Goal: Task Accomplishment & Management: Manage account settings

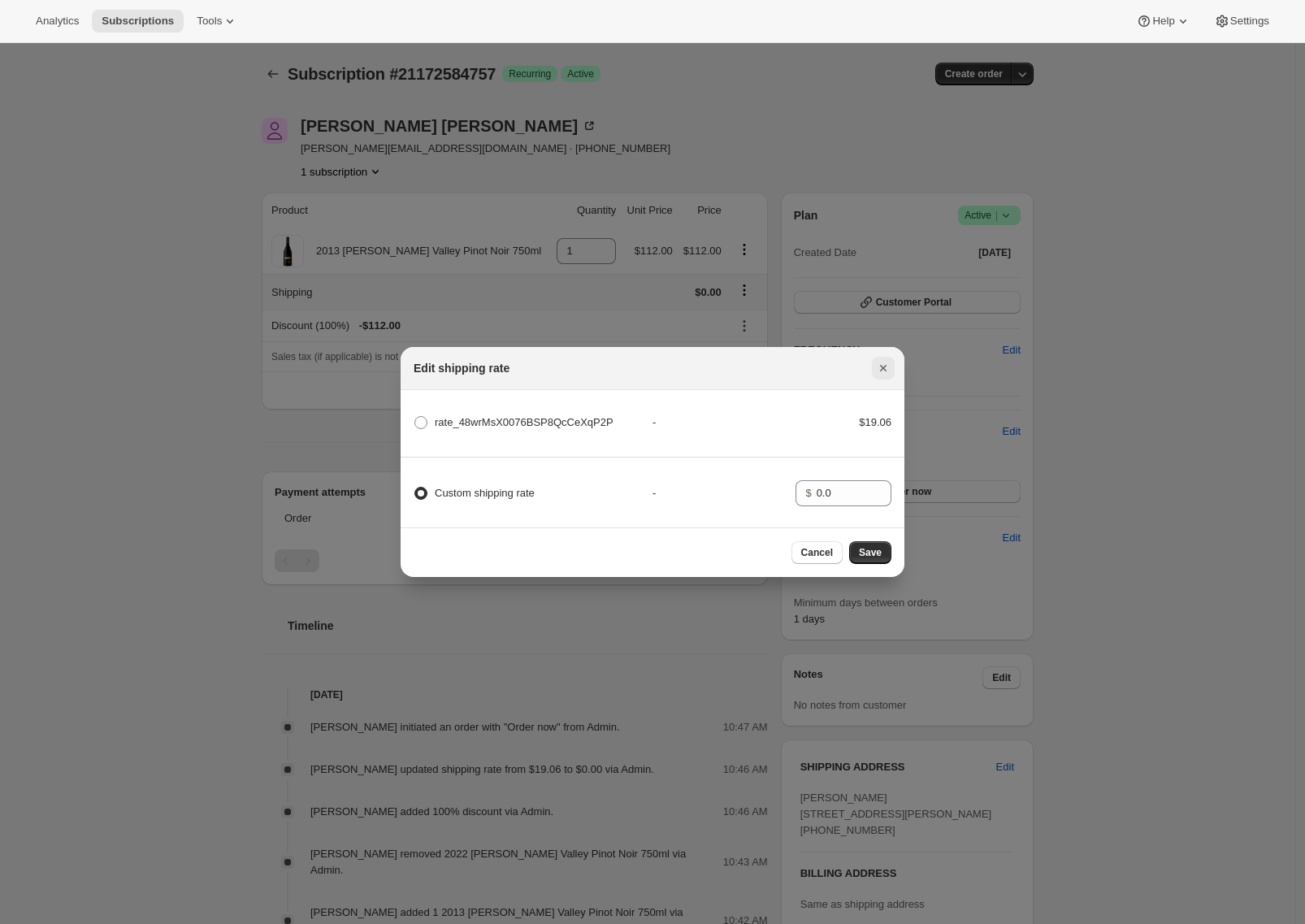
click at [879, 364] on icon "Close" at bounding box center [883, 368] width 16 height 16
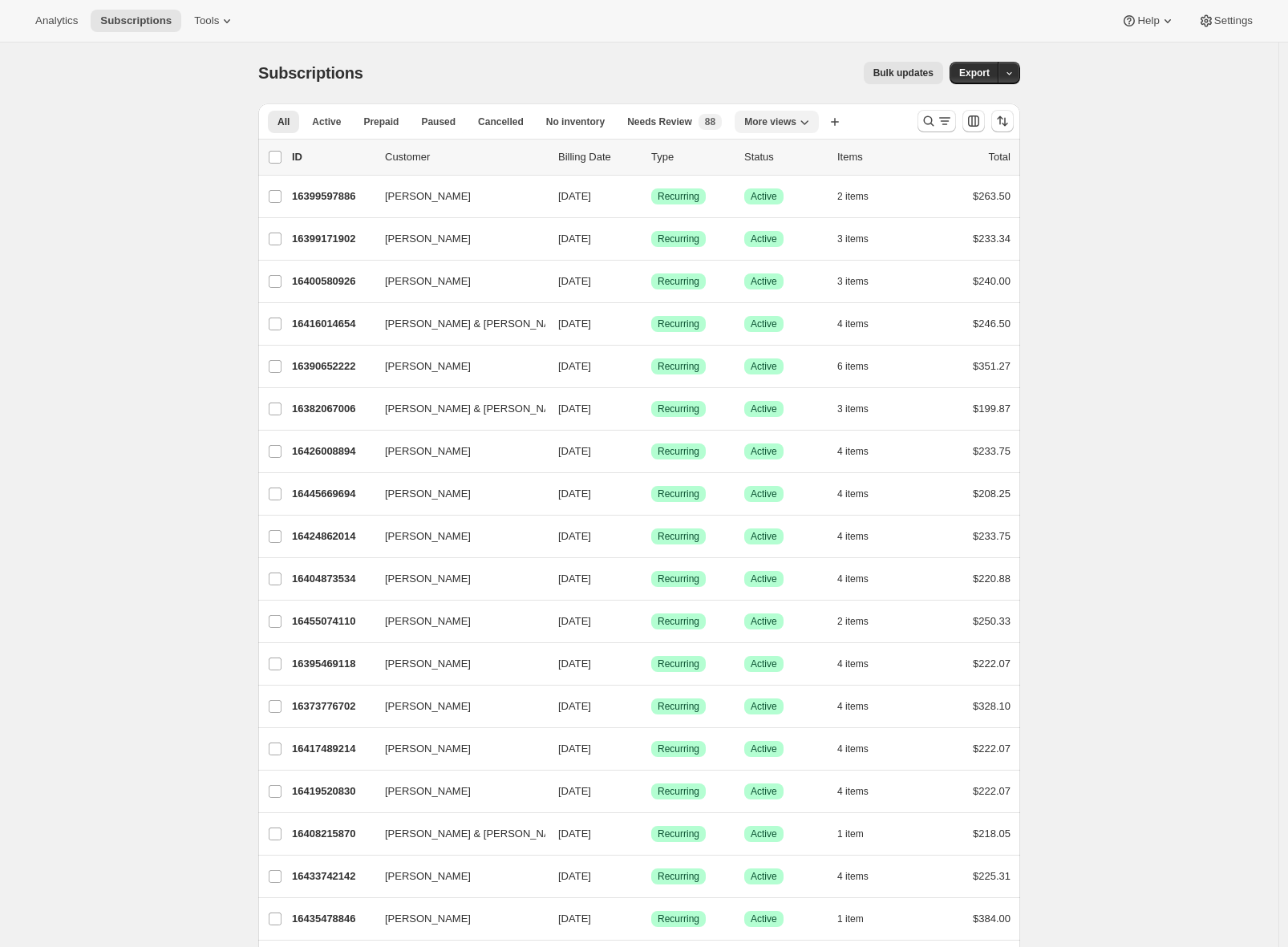
click at [809, 121] on icon "More views" at bounding box center [804, 122] width 8 height 4
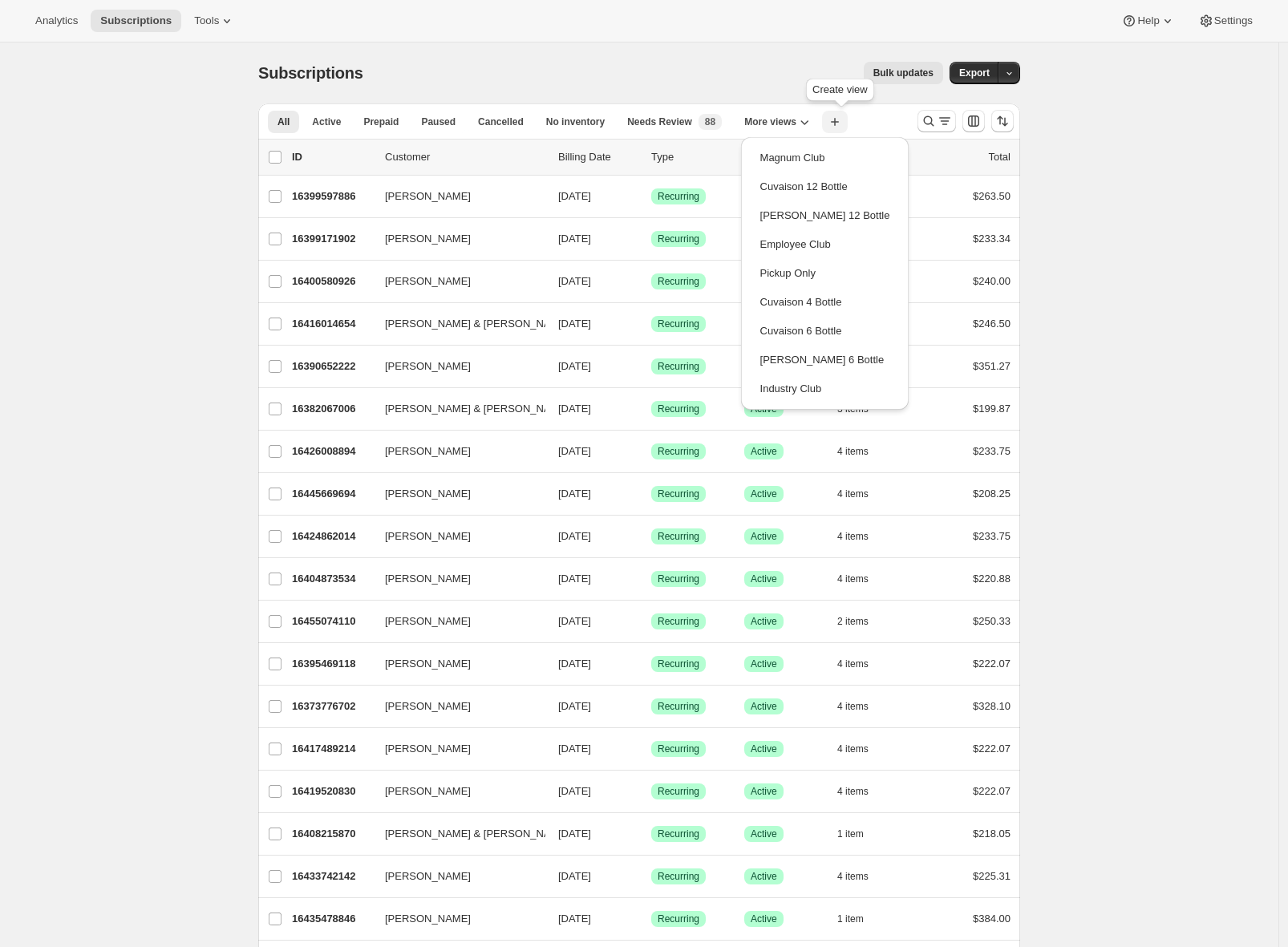
click at [839, 124] on icon "button" at bounding box center [835, 122] width 16 height 16
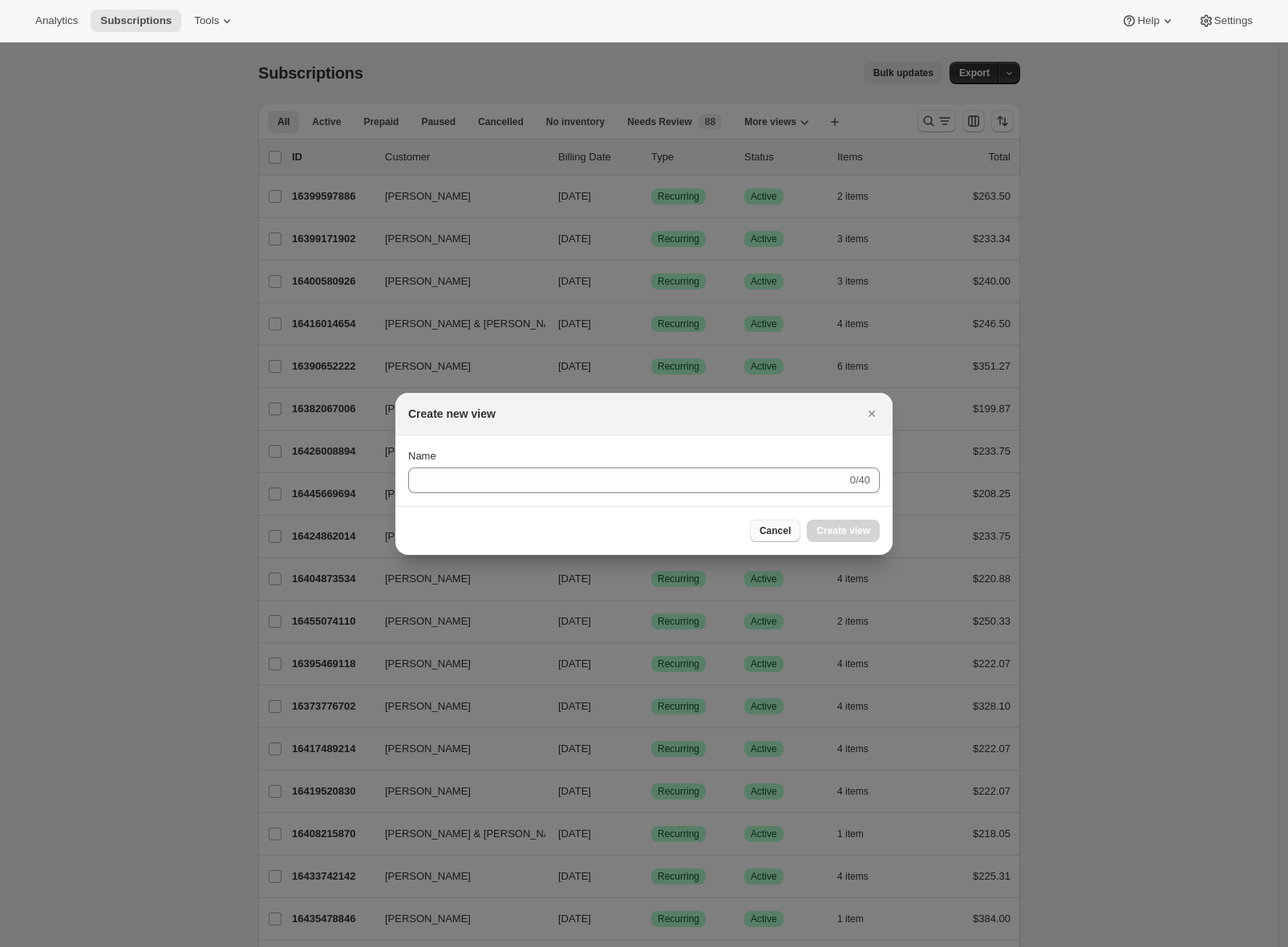
click at [782, 536] on span "Cancel" at bounding box center [775, 531] width 31 height 13
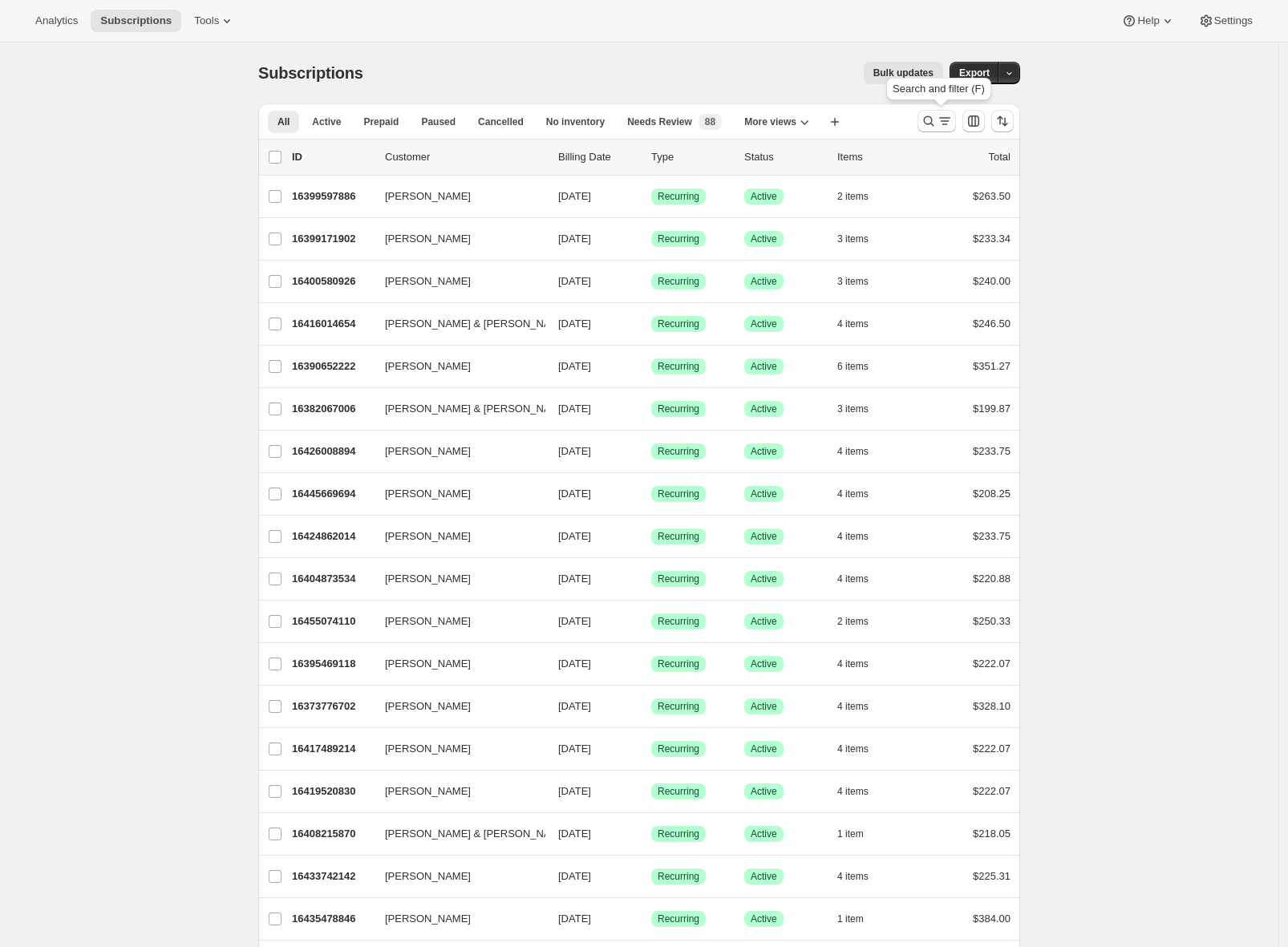
click at [948, 122] on icon "Search and filter results" at bounding box center [945, 121] width 16 height 16
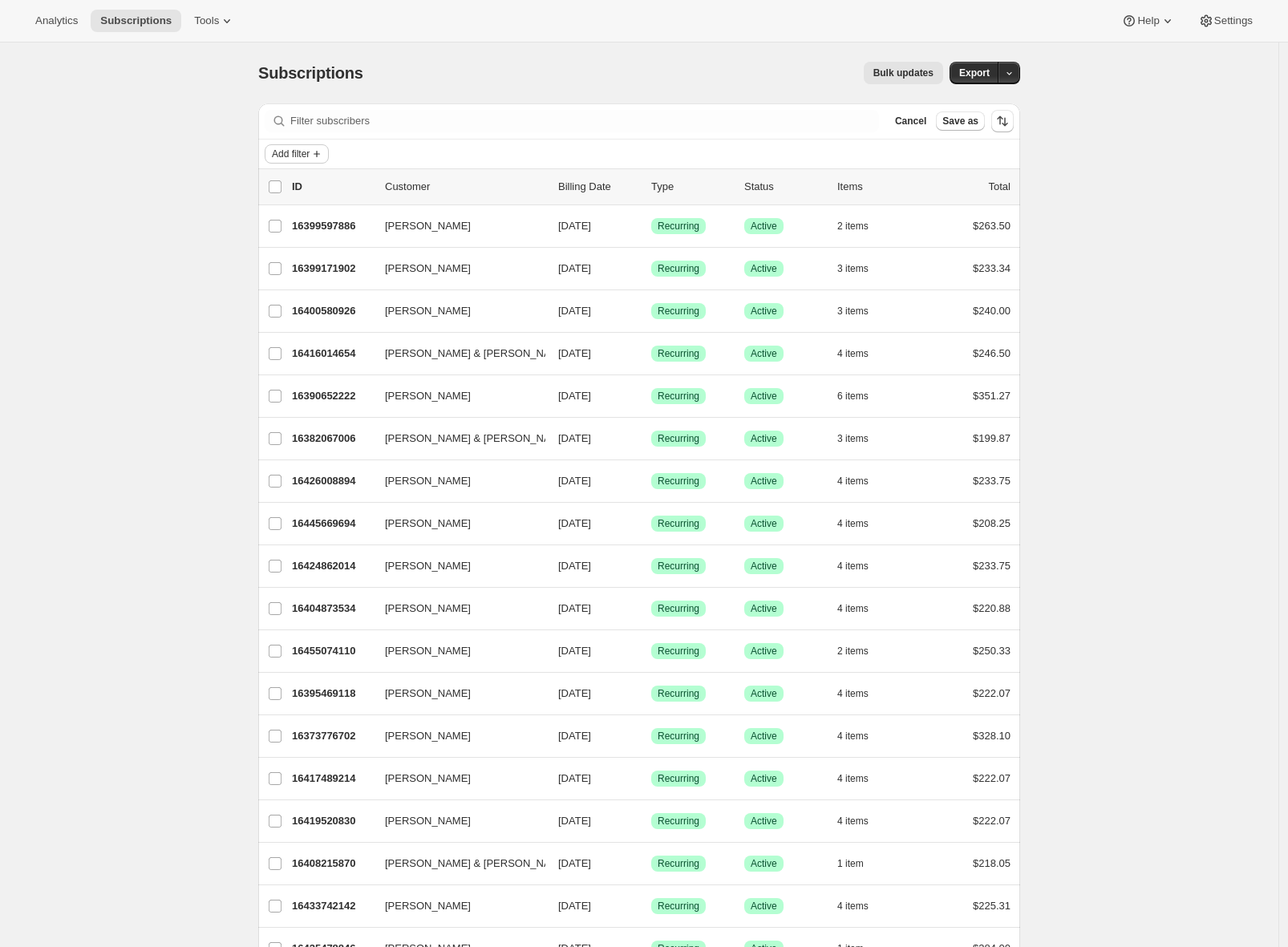
click at [297, 148] on span "Add filter" at bounding box center [291, 154] width 38 height 13
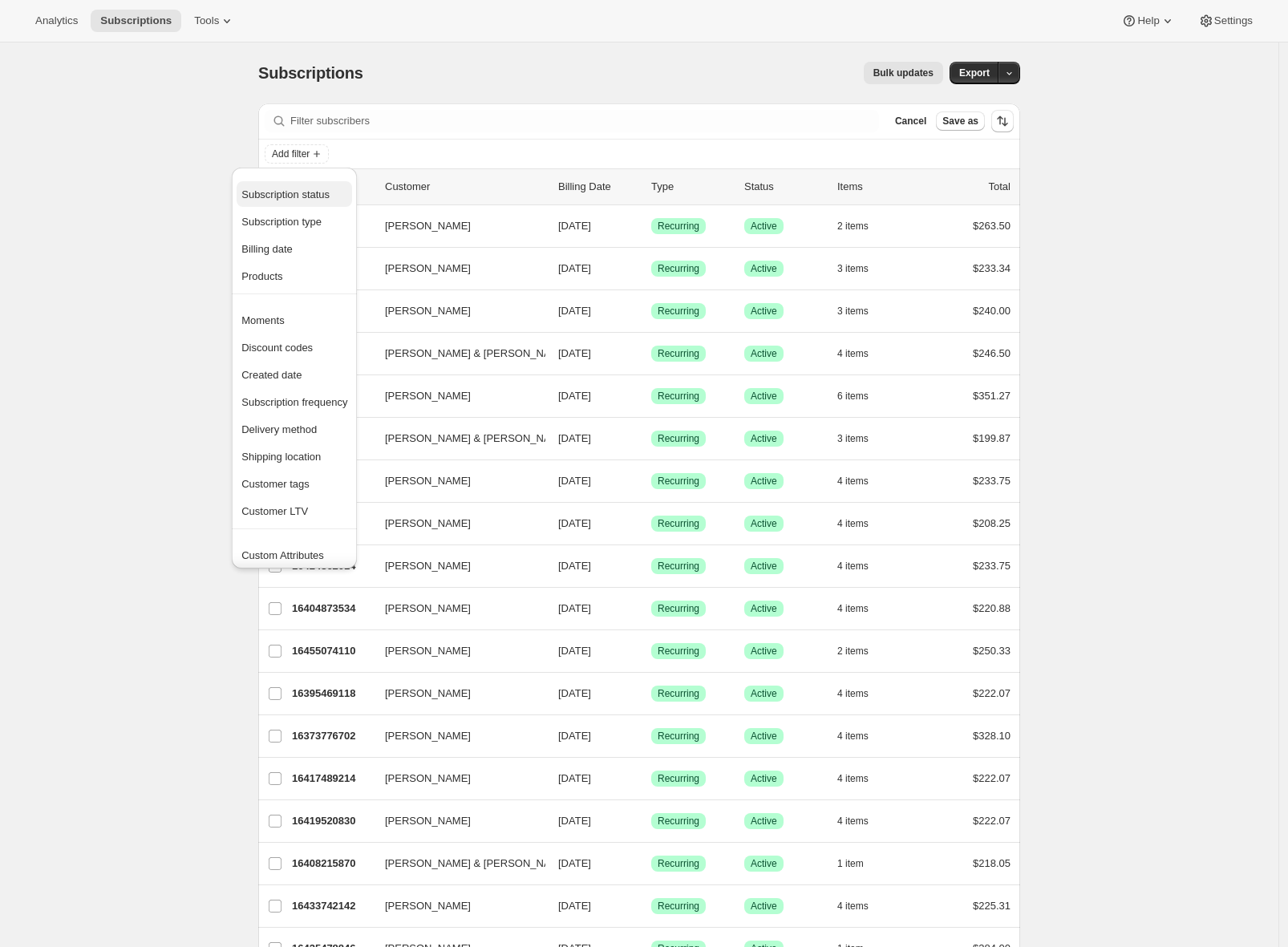
click at [280, 200] on span "Subscription status" at bounding box center [286, 194] width 88 height 12
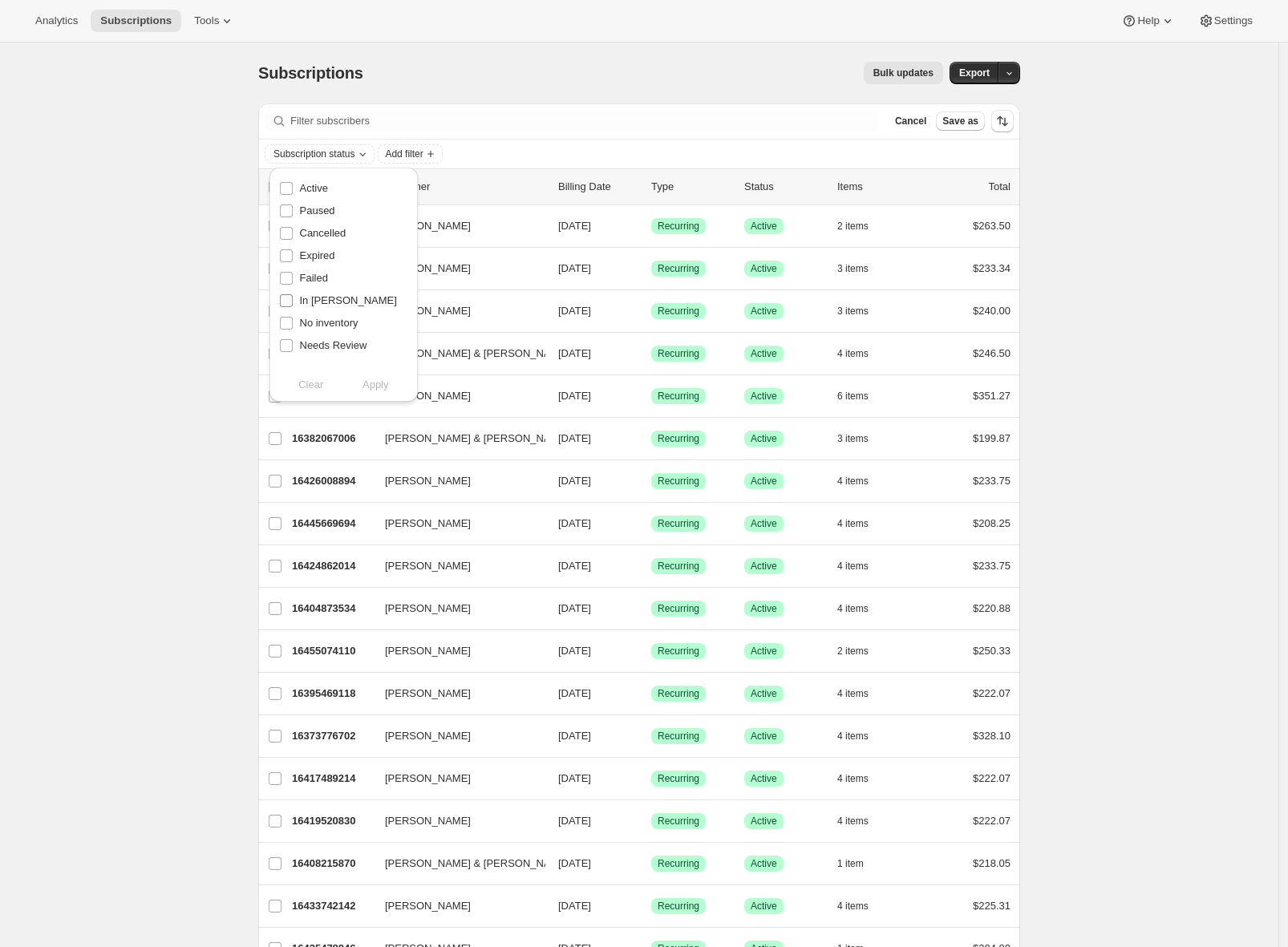
click at [288, 298] on input "In Dunning" at bounding box center [286, 301] width 13 height 13
checkbox input "true"
click at [380, 379] on span "Apply" at bounding box center [375, 385] width 26 height 16
click at [961, 126] on span "Save as" at bounding box center [961, 121] width 36 height 13
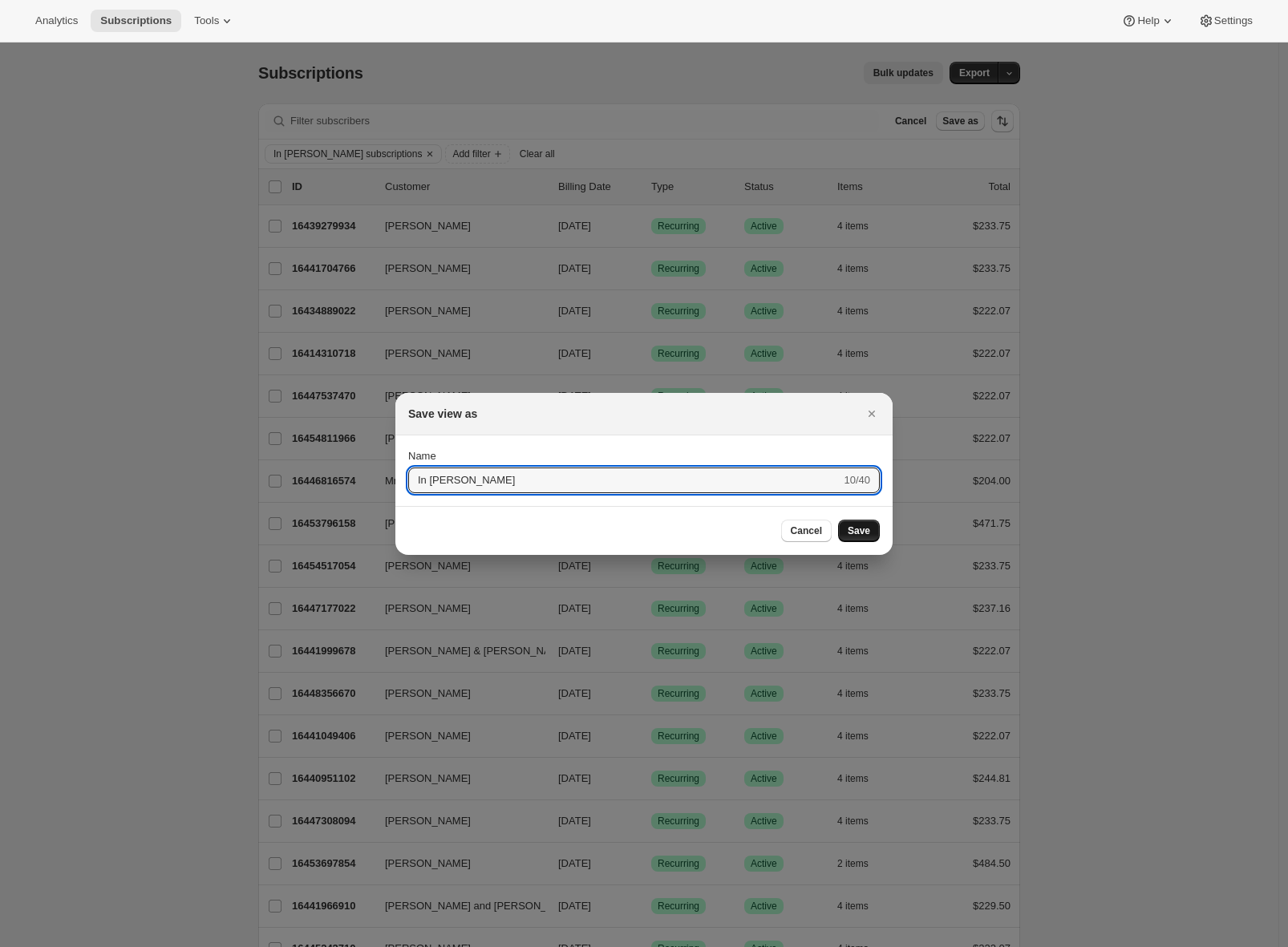
type input "In Dunning"
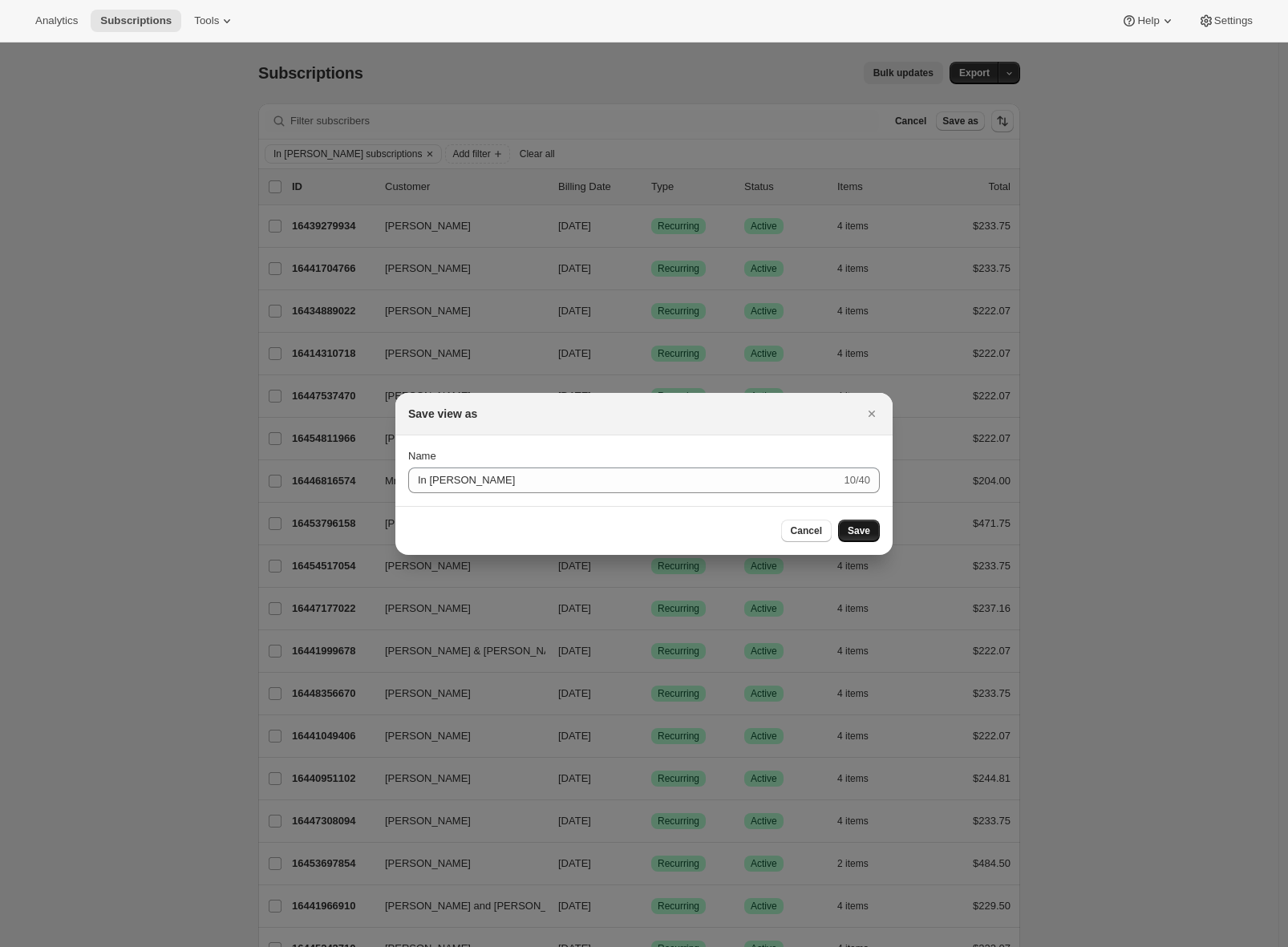
click at [866, 529] on span "Save" at bounding box center [858, 531] width 22 height 13
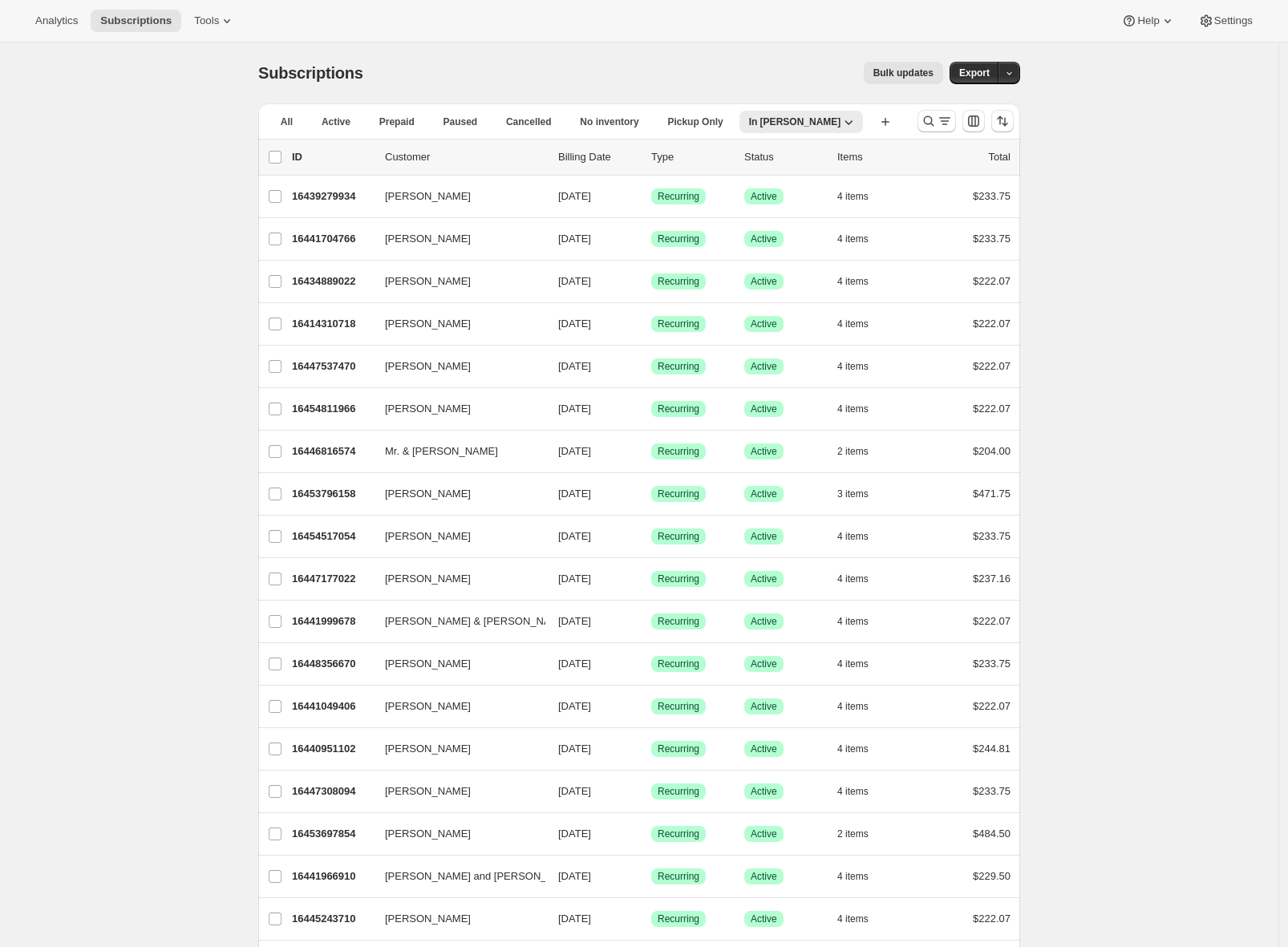
click at [980, 72] on span "Export" at bounding box center [974, 73] width 31 height 13
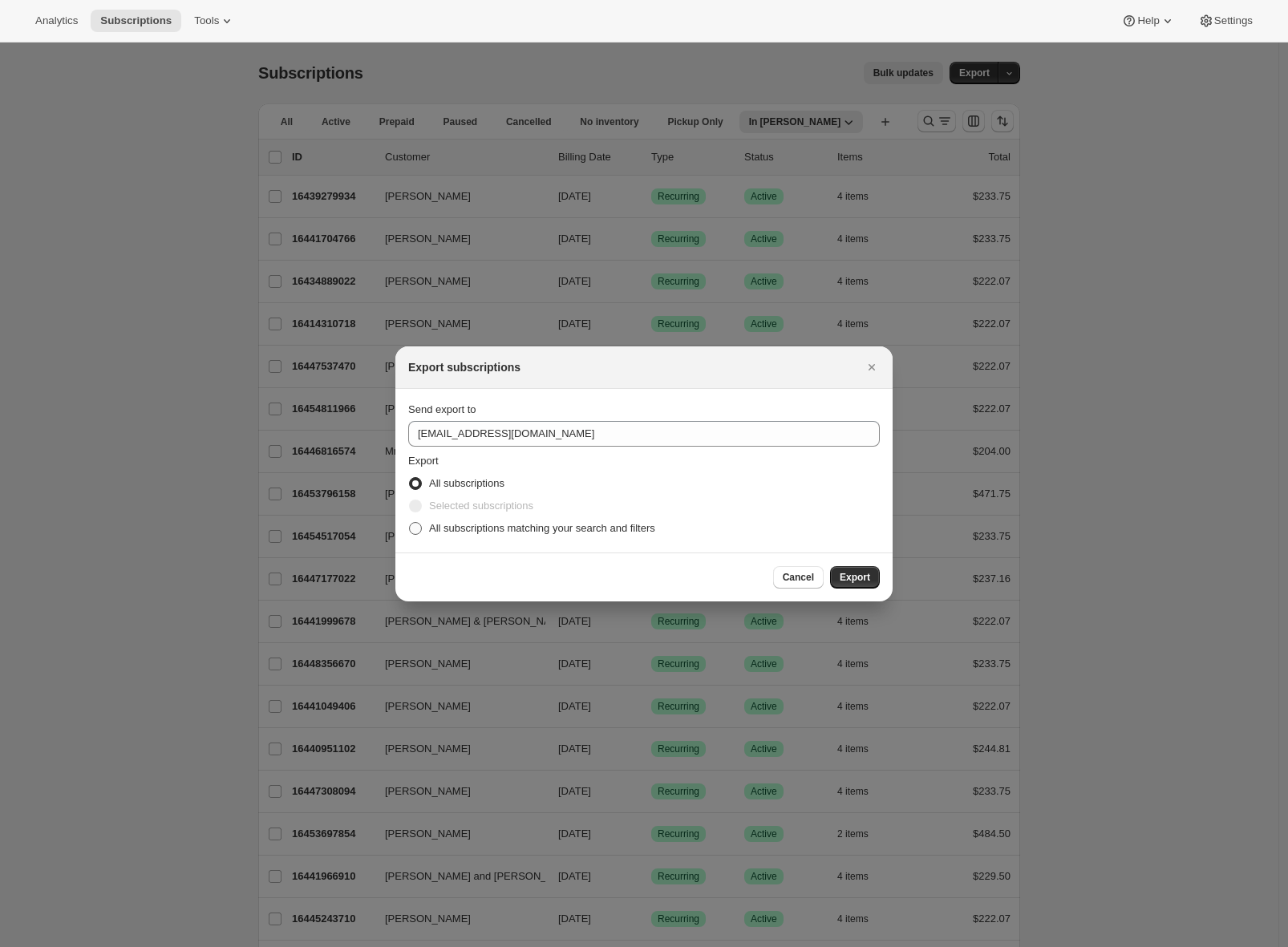
click at [459, 526] on span "All subscriptions matching your search and filters" at bounding box center [542, 527] width 227 height 12
click at [410, 523] on input "All subscriptions matching your search and filters" at bounding box center [409, 522] width 1 height 1
radio input "true"
click at [479, 435] on input "pos@tewines.com" at bounding box center [644, 434] width 472 height 26
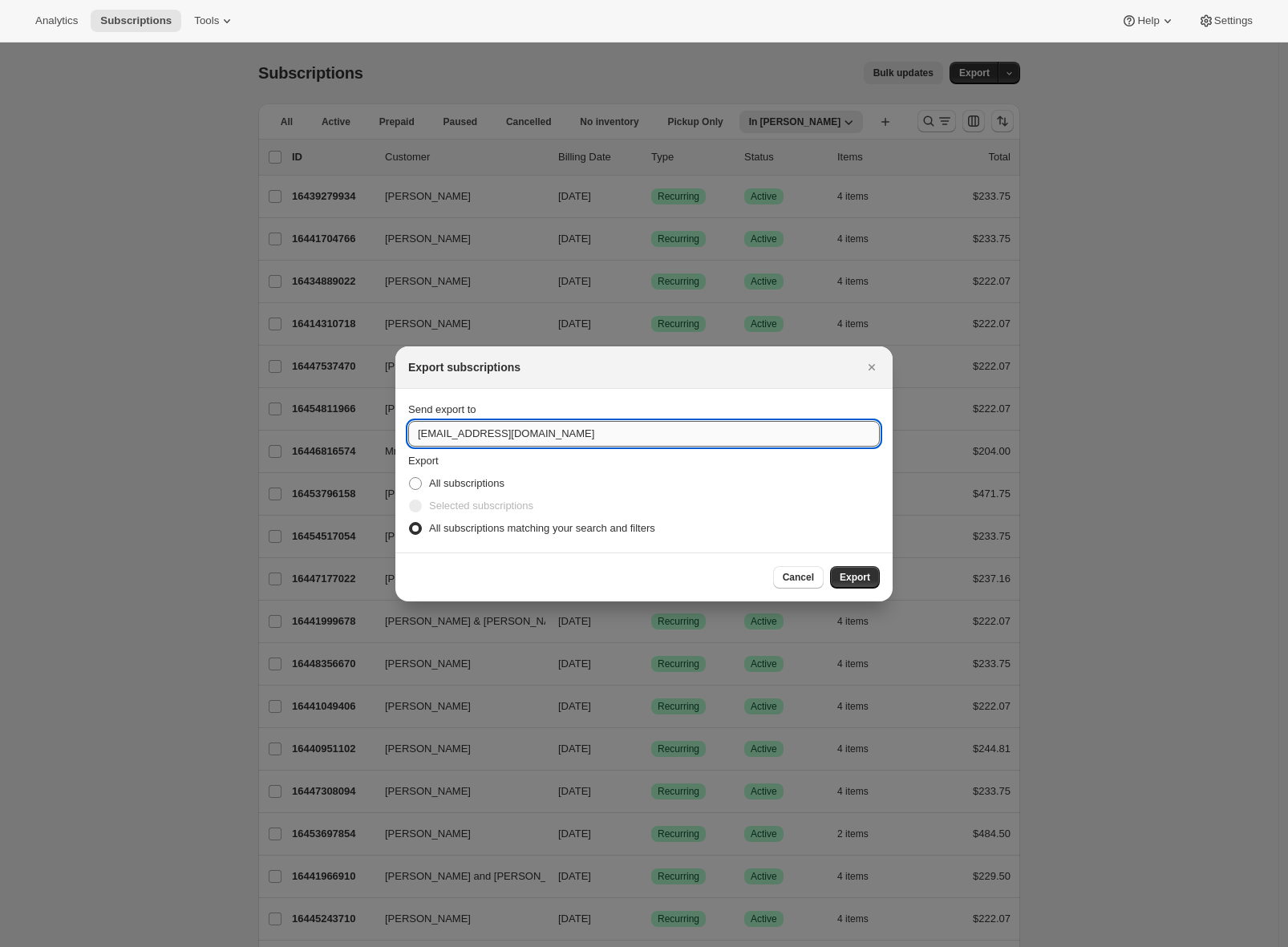
click at [479, 435] on input "pos@tewines.com" at bounding box center [644, 434] width 472 height 26
type input "adrian@awtomic.com"
click at [856, 574] on span "Export" at bounding box center [855, 577] width 31 height 13
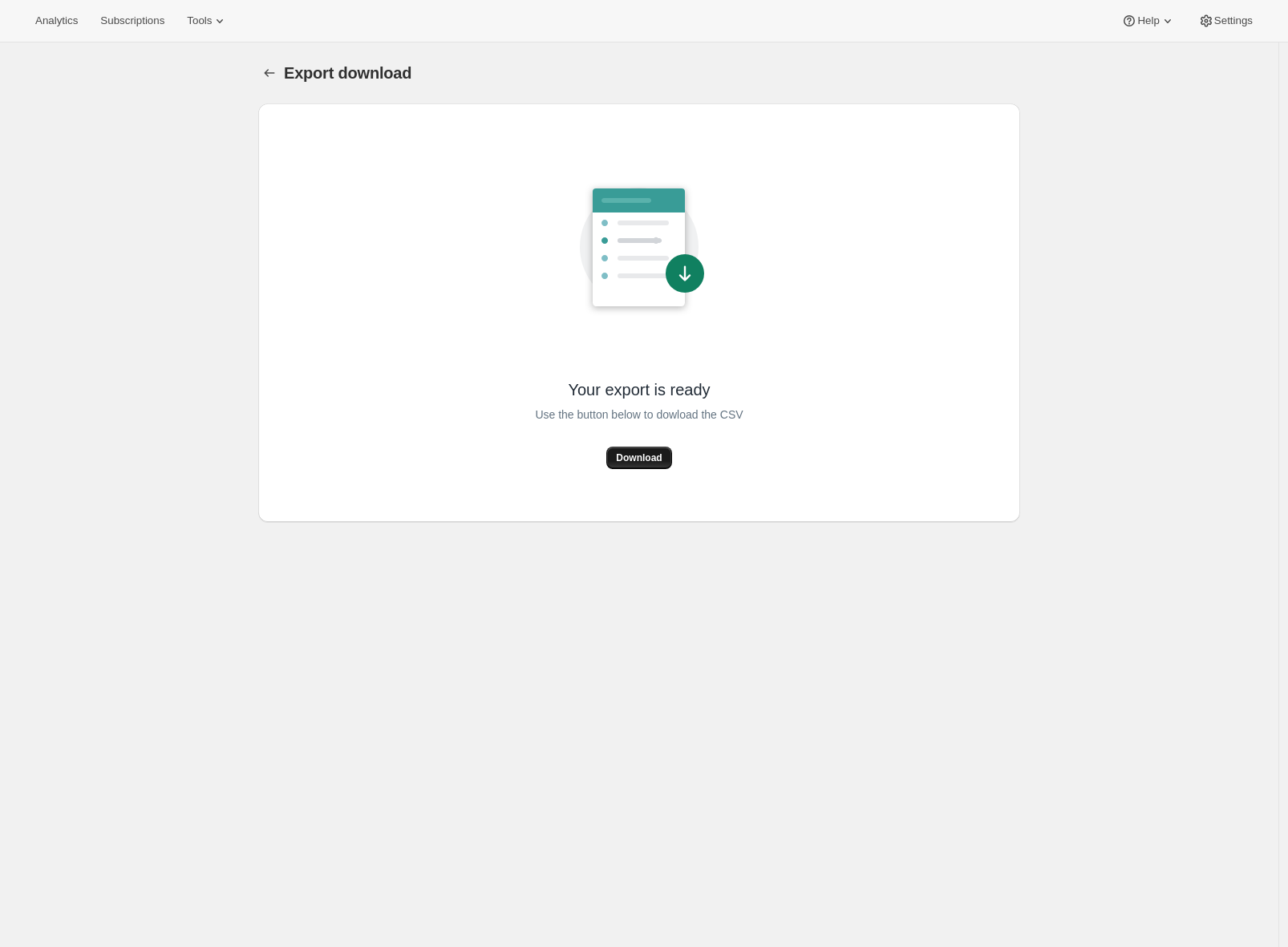
click at [636, 458] on span "Download" at bounding box center [638, 457] width 46 height 13
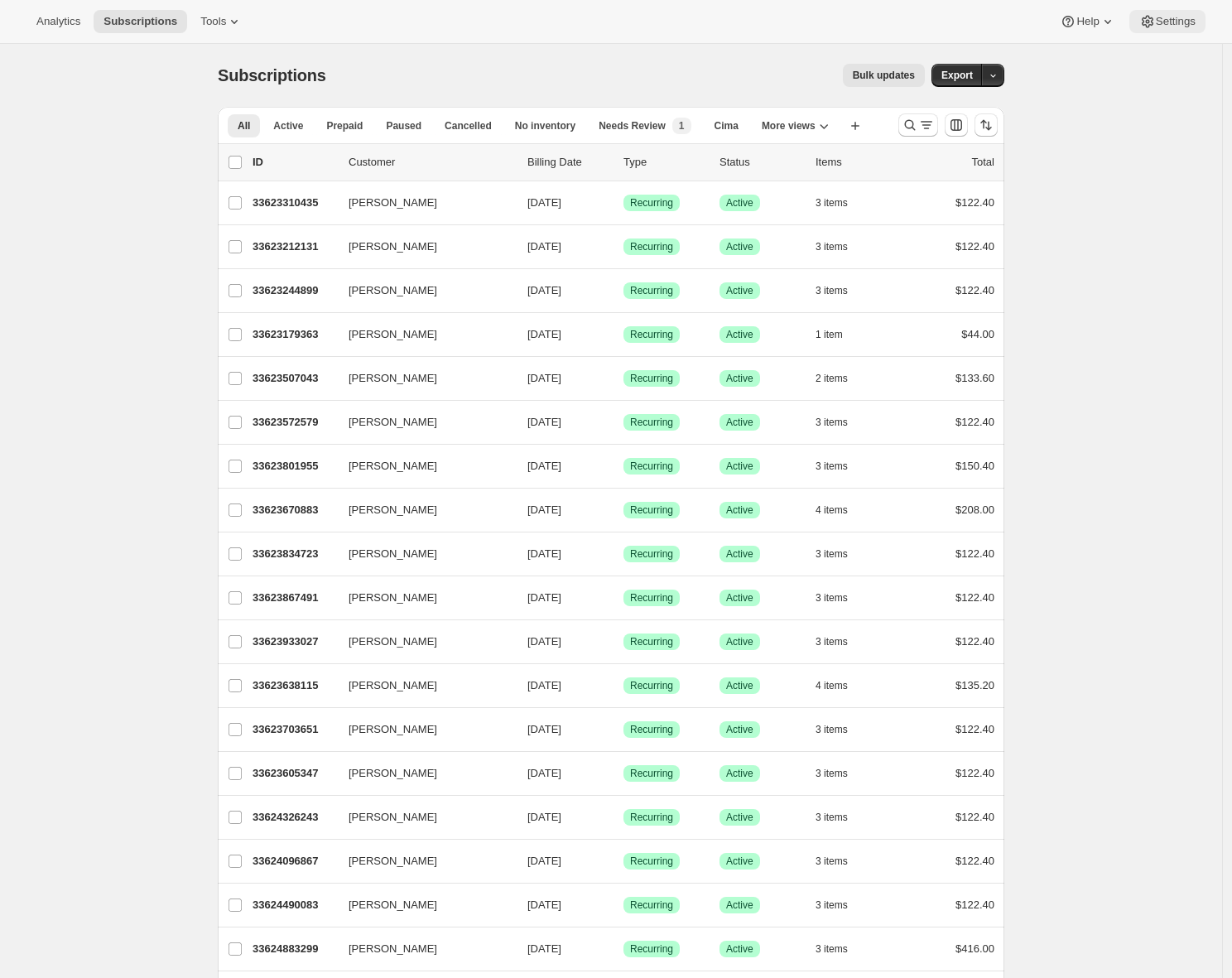
click at [1156, 26] on span "Settings" at bounding box center [1175, 21] width 40 height 13
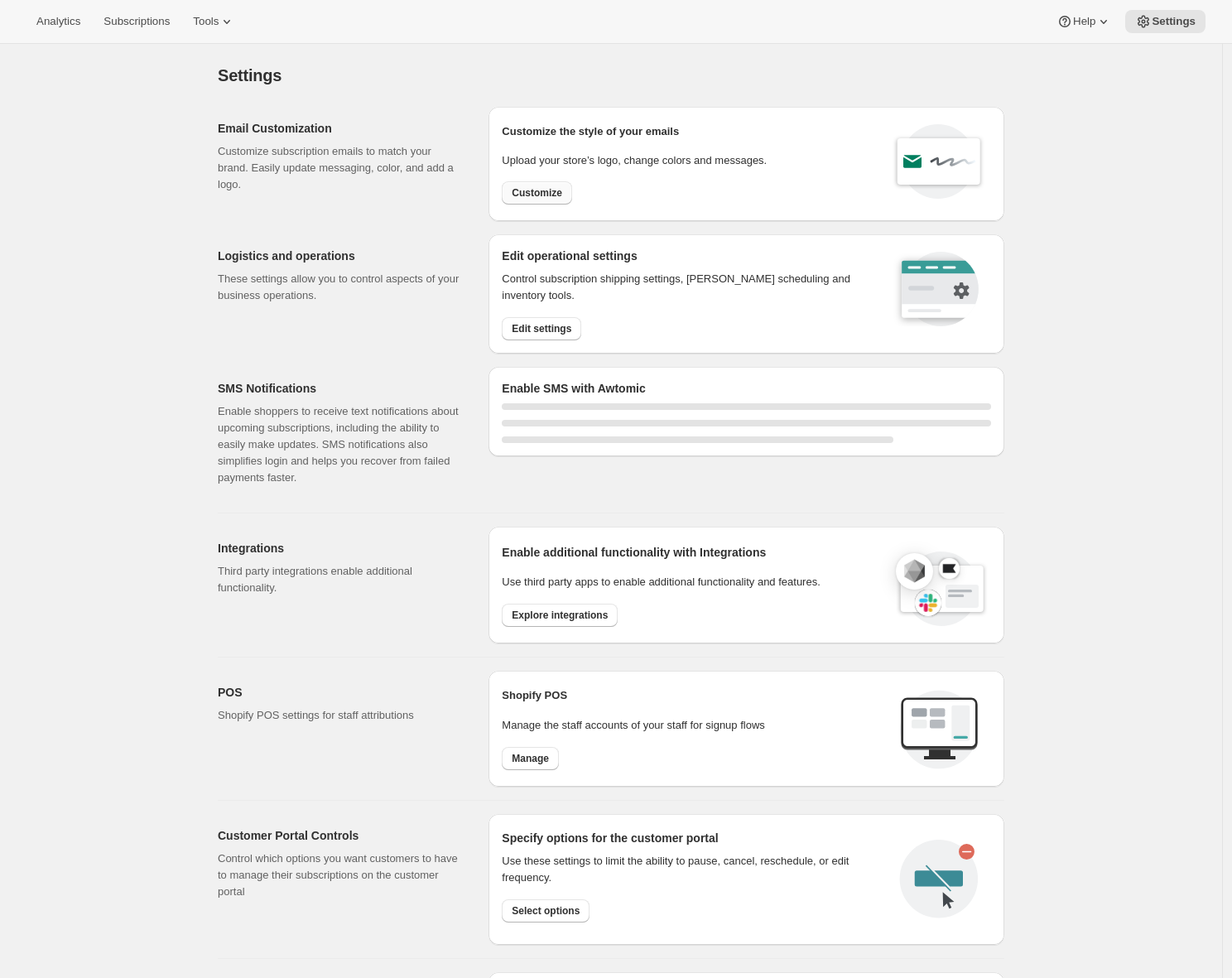
select select "17:00"
select select "09:00"
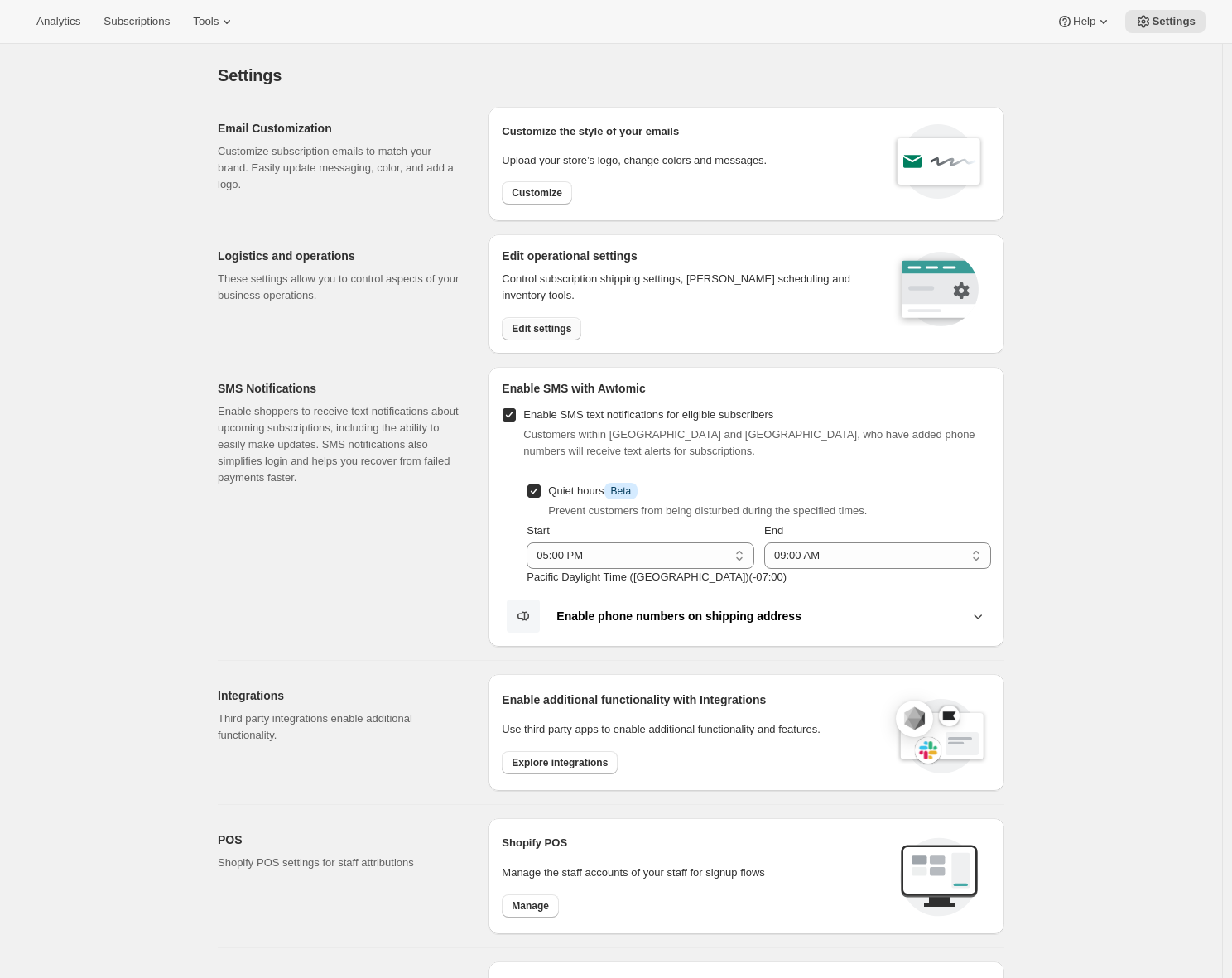
click at [543, 324] on span "Edit settings" at bounding box center [542, 328] width 59 height 13
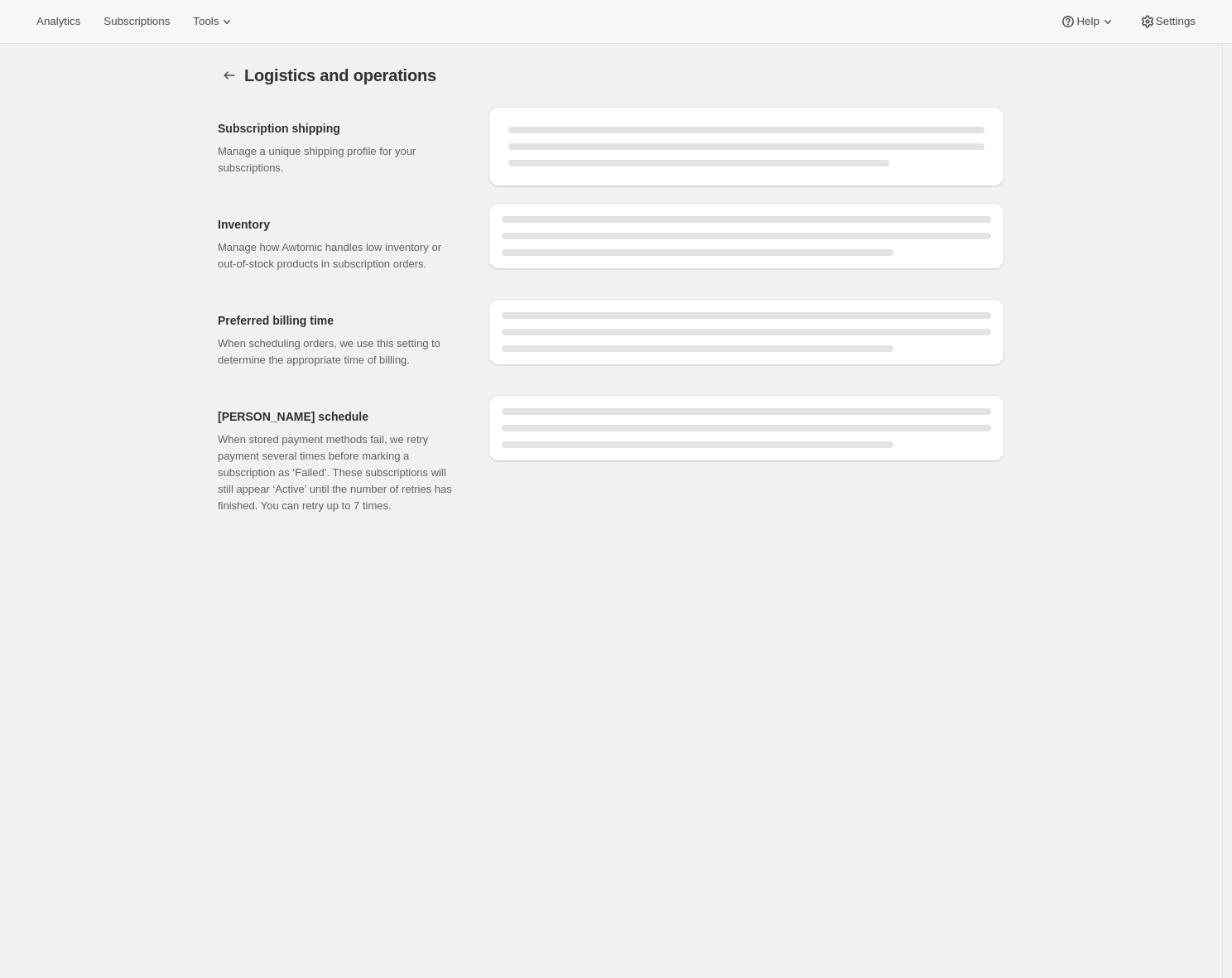
select select "DAY"
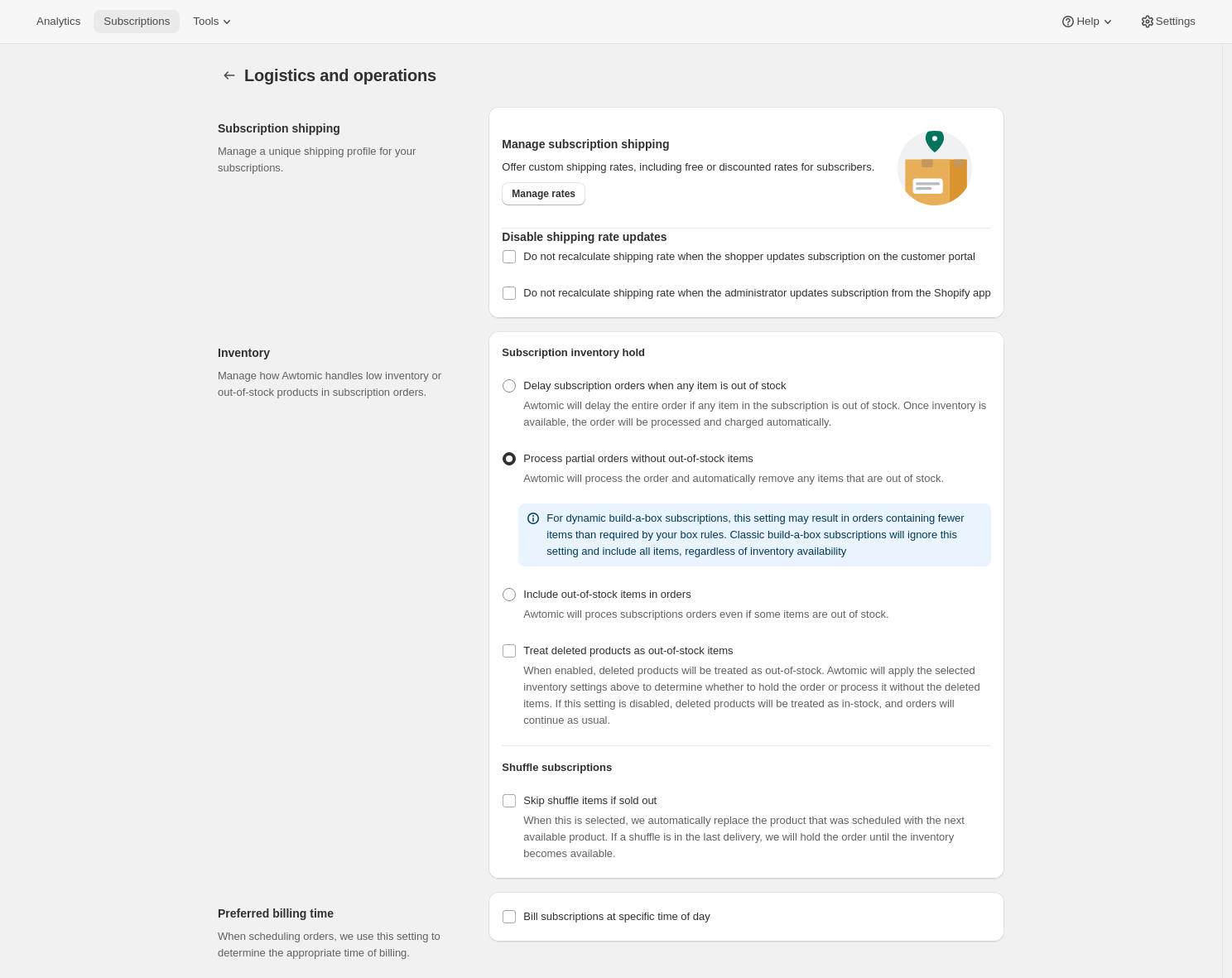
click at [163, 28] on button "Subscriptions" at bounding box center [136, 21] width 86 height 23
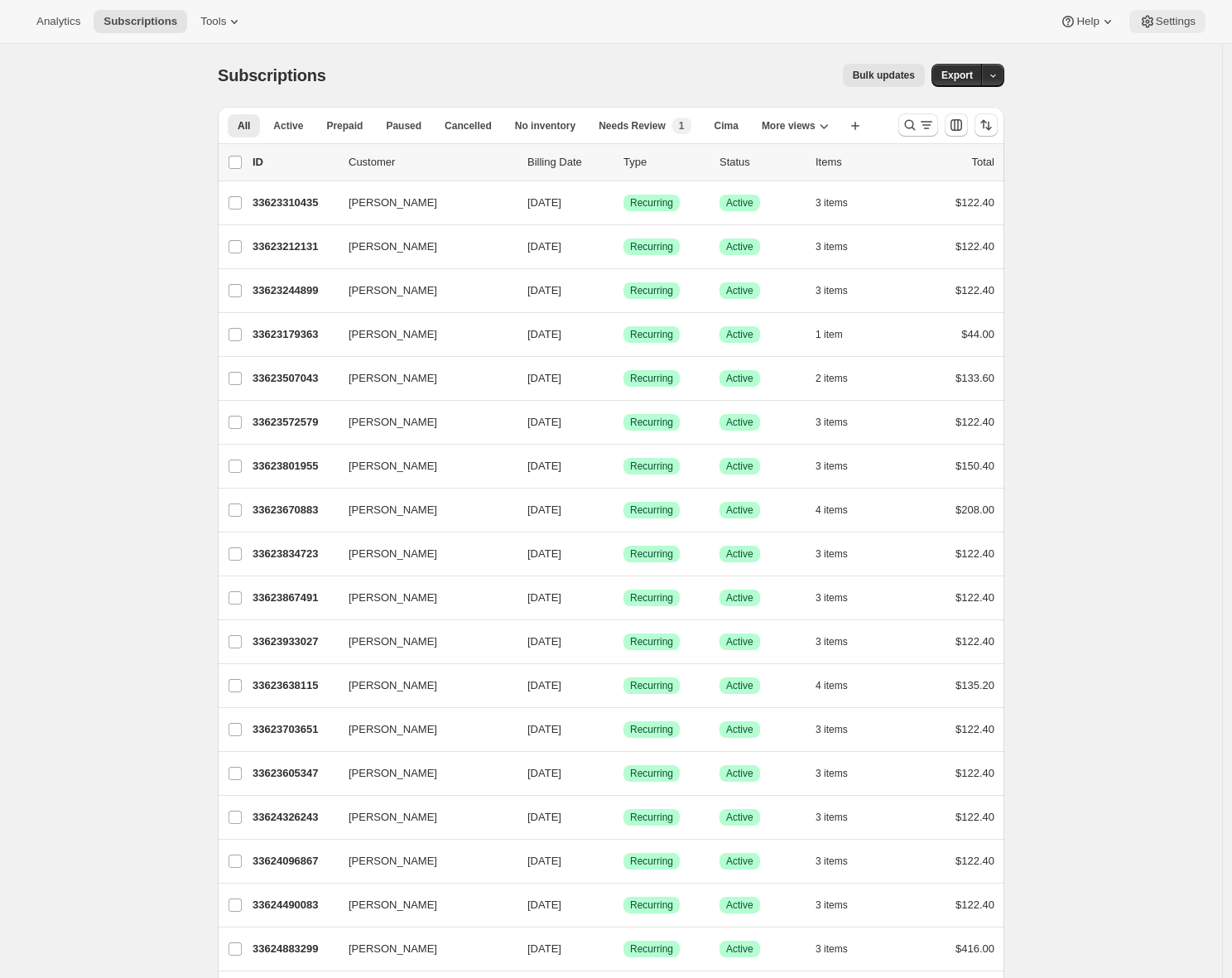
drag, startPoint x: 1198, startPoint y: 25, endPoint x: 1178, endPoint y: 32, distance: 21.2
click at [1198, 25] on button "Settings" at bounding box center [1167, 21] width 76 height 23
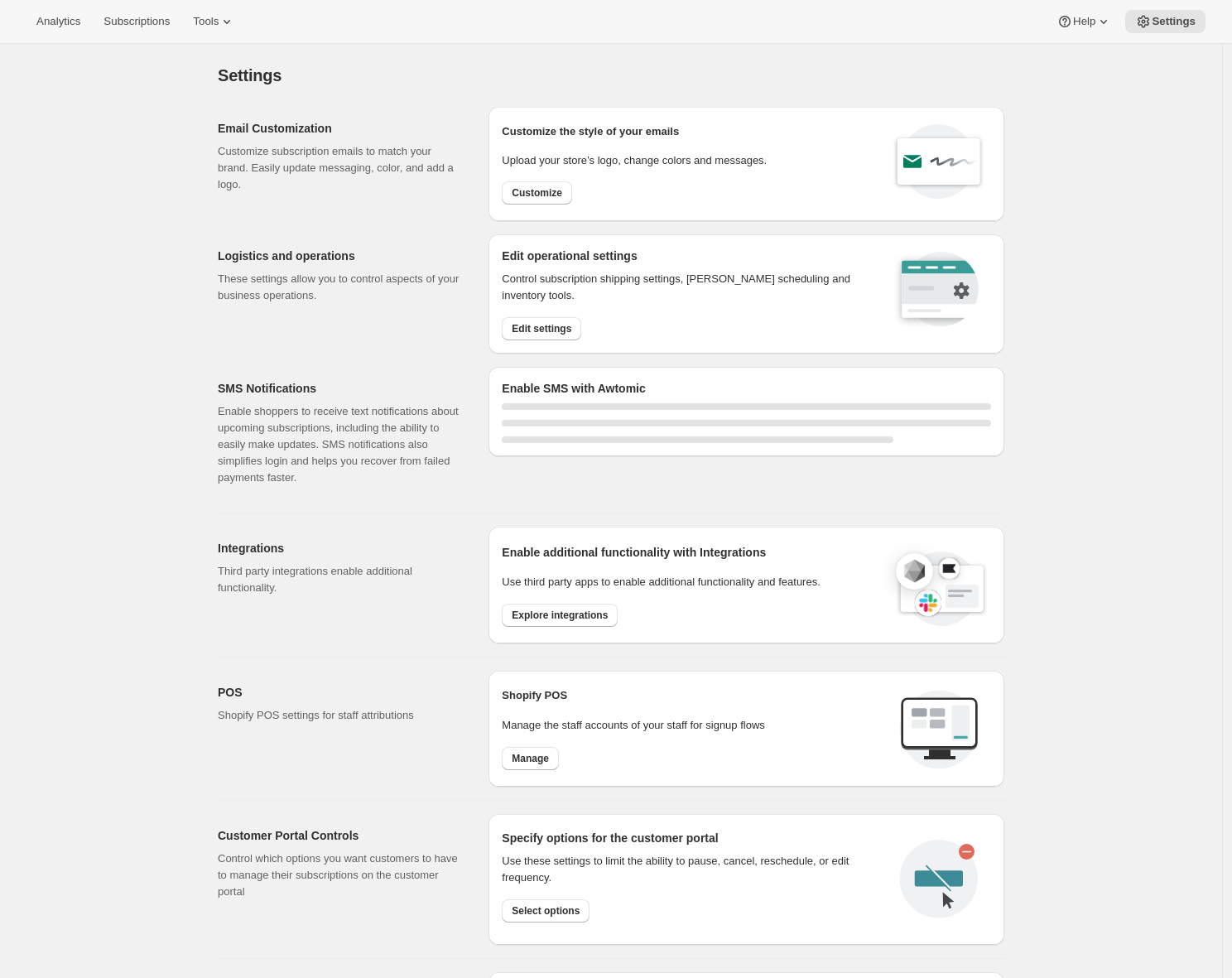
select select "17:00"
select select "09:00"
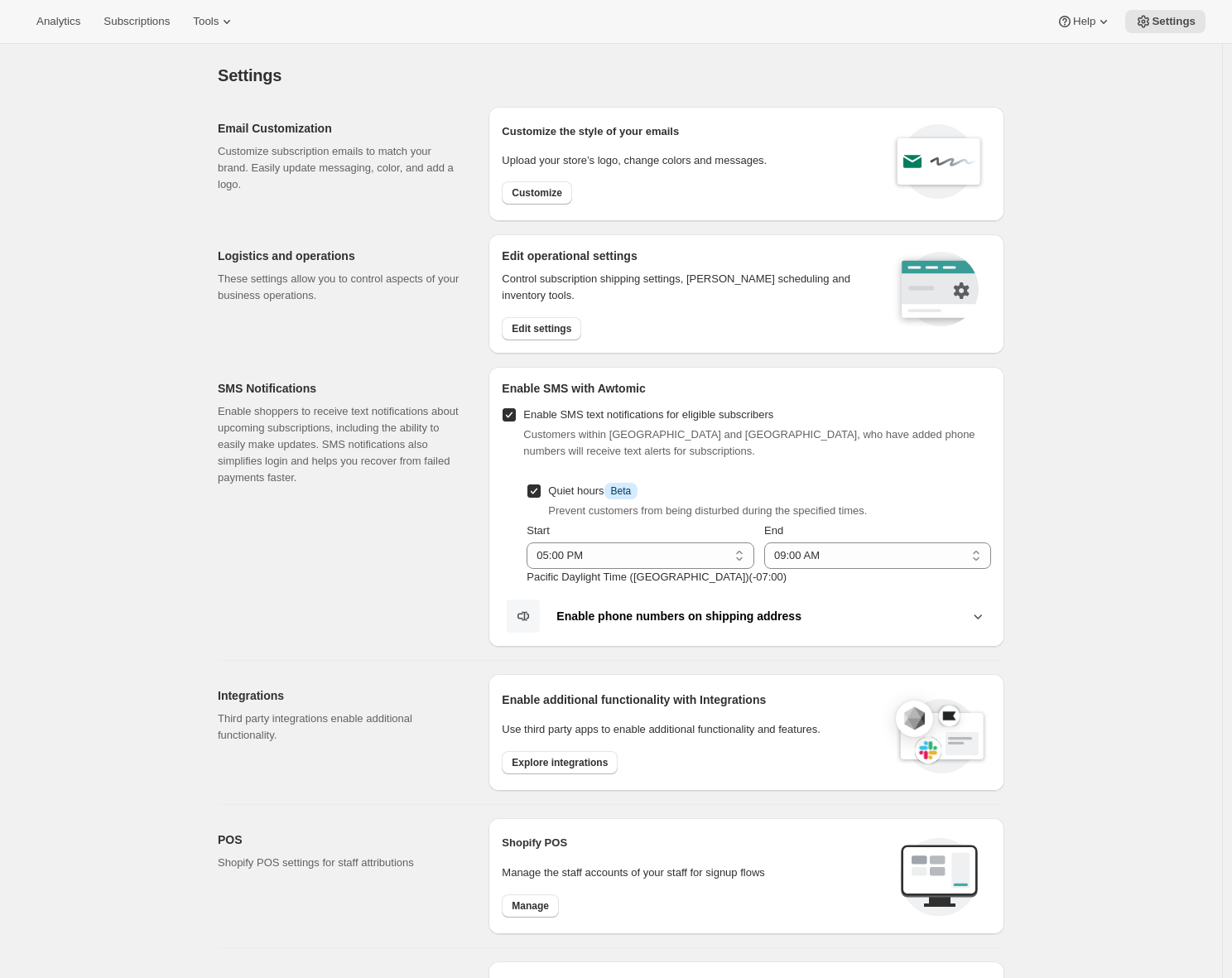
drag, startPoint x: 550, startPoint y: 199, endPoint x: 352, endPoint y: 176, distance: 199.3
click at [352, 176] on div "Email Customization Customize subscription emails to match your brand. Easily u…" at bounding box center [604, 157] width 800 height 127
click at [531, 322] on span "Edit settings" at bounding box center [542, 328] width 59 height 13
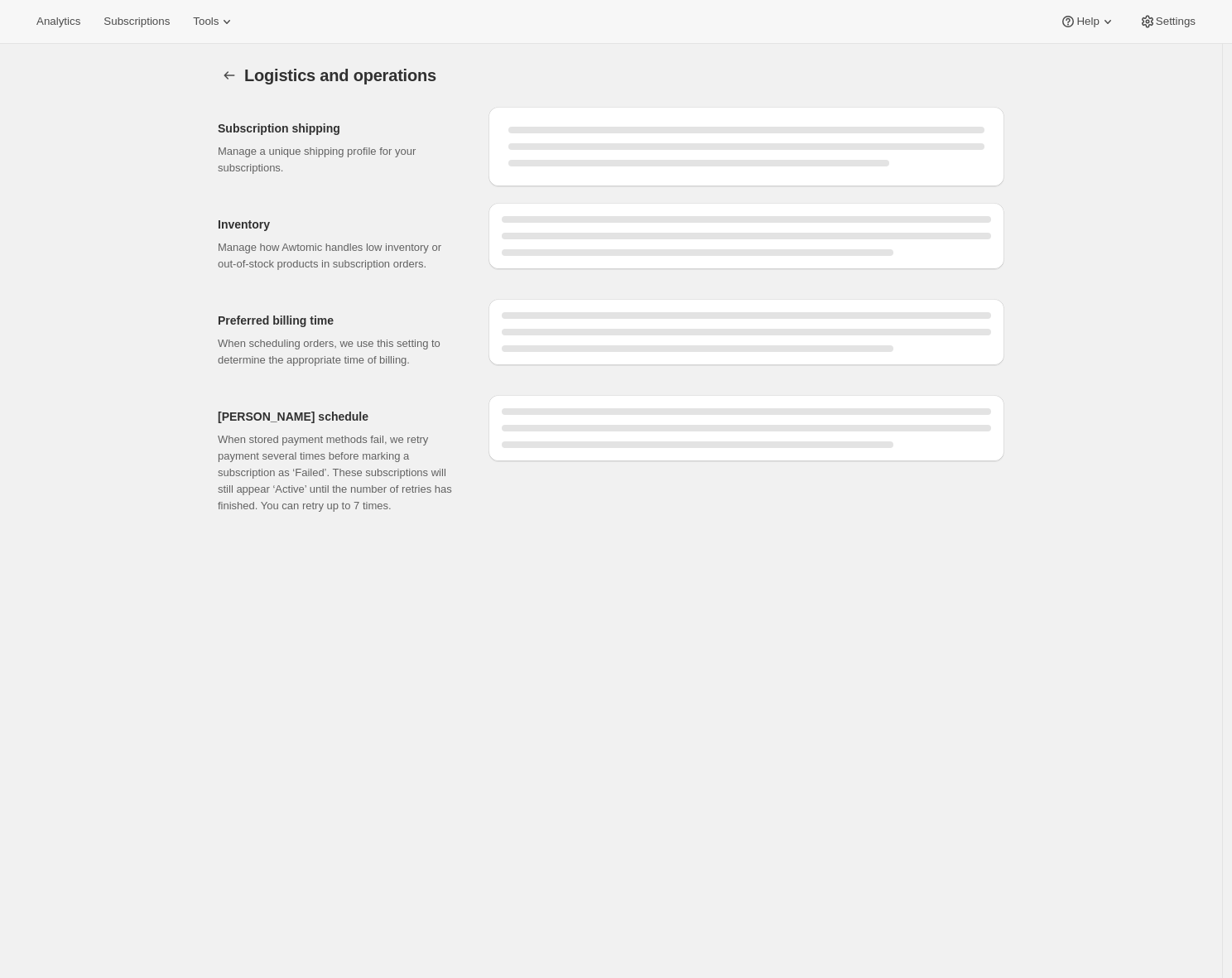
select select "DAY"
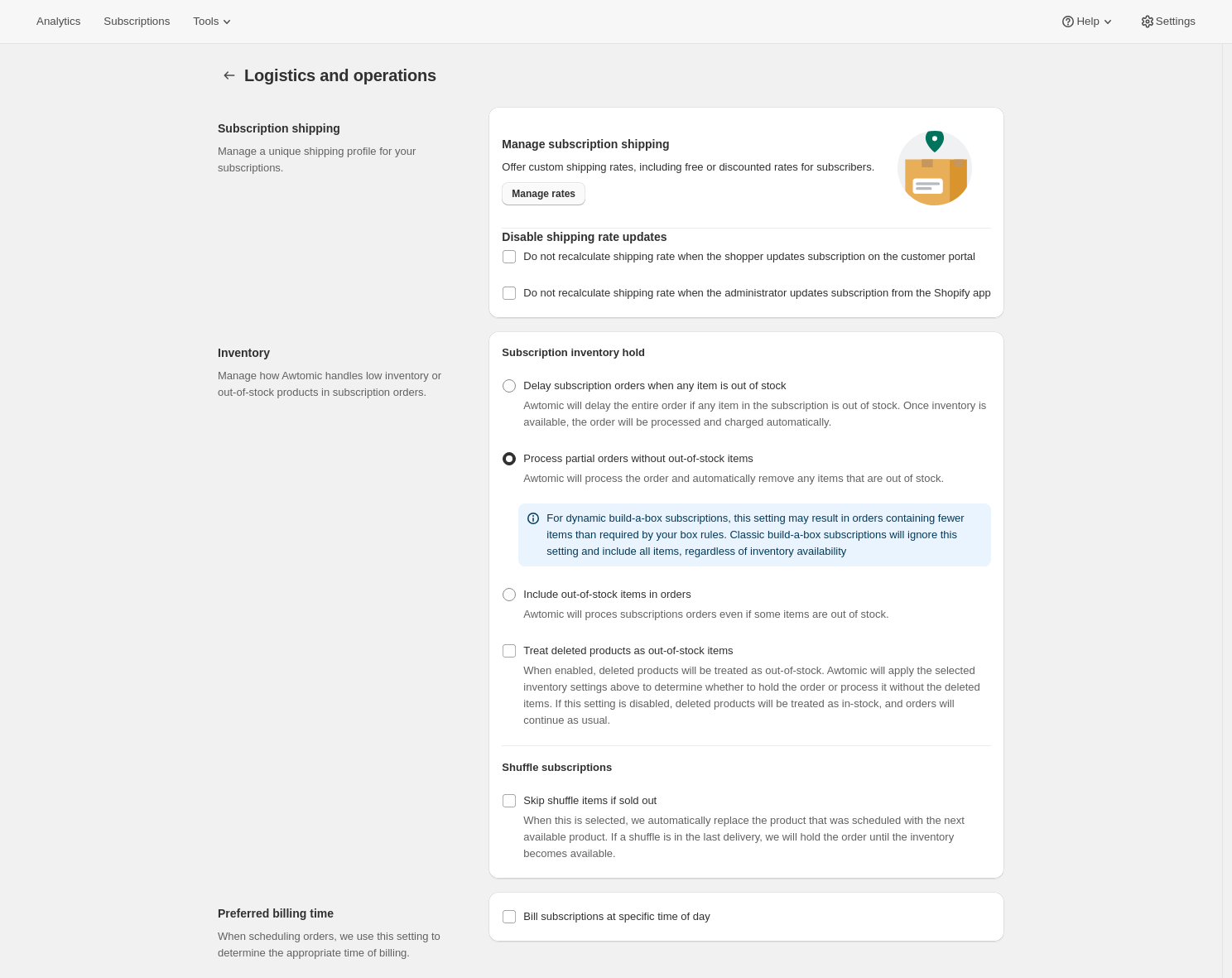
click at [545, 200] on span "Manage rates" at bounding box center [544, 194] width 64 height 13
click at [165, 21] on span "Subscriptions" at bounding box center [136, 21] width 66 height 13
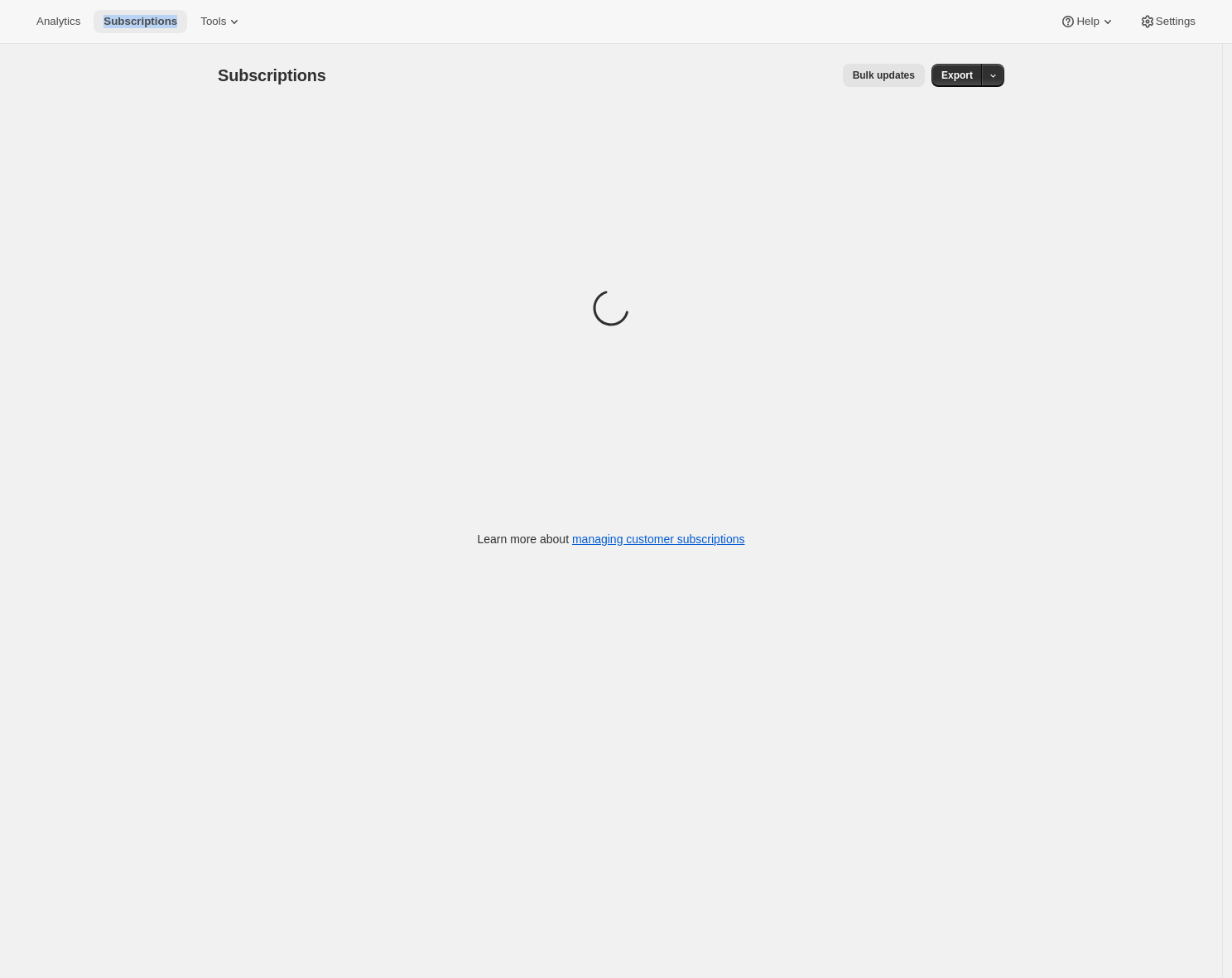
click at [153, 21] on span "Subscriptions" at bounding box center [140, 21] width 73 height 13
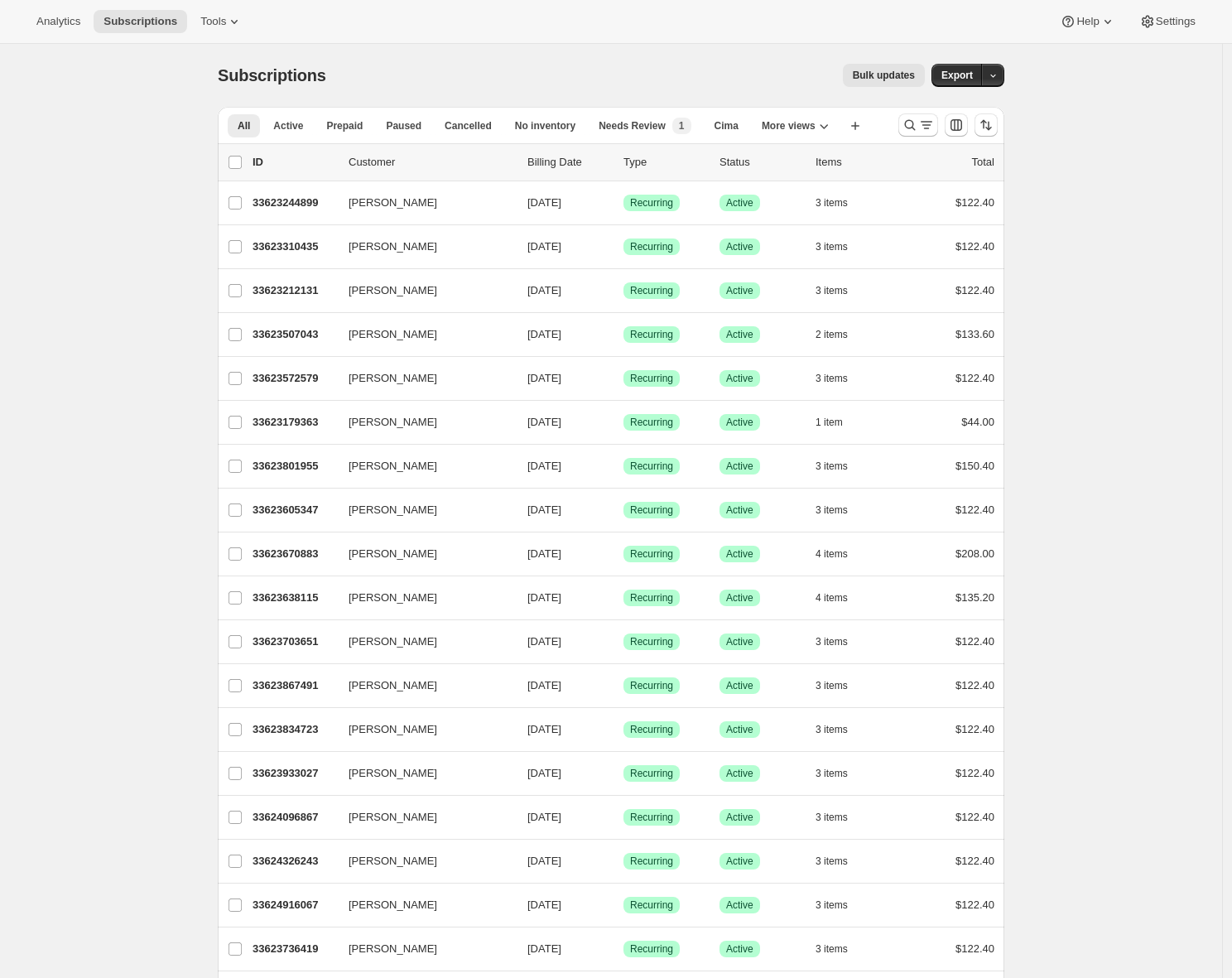
click at [916, 122] on icon "Search and filter results" at bounding box center [911, 125] width 11 height 11
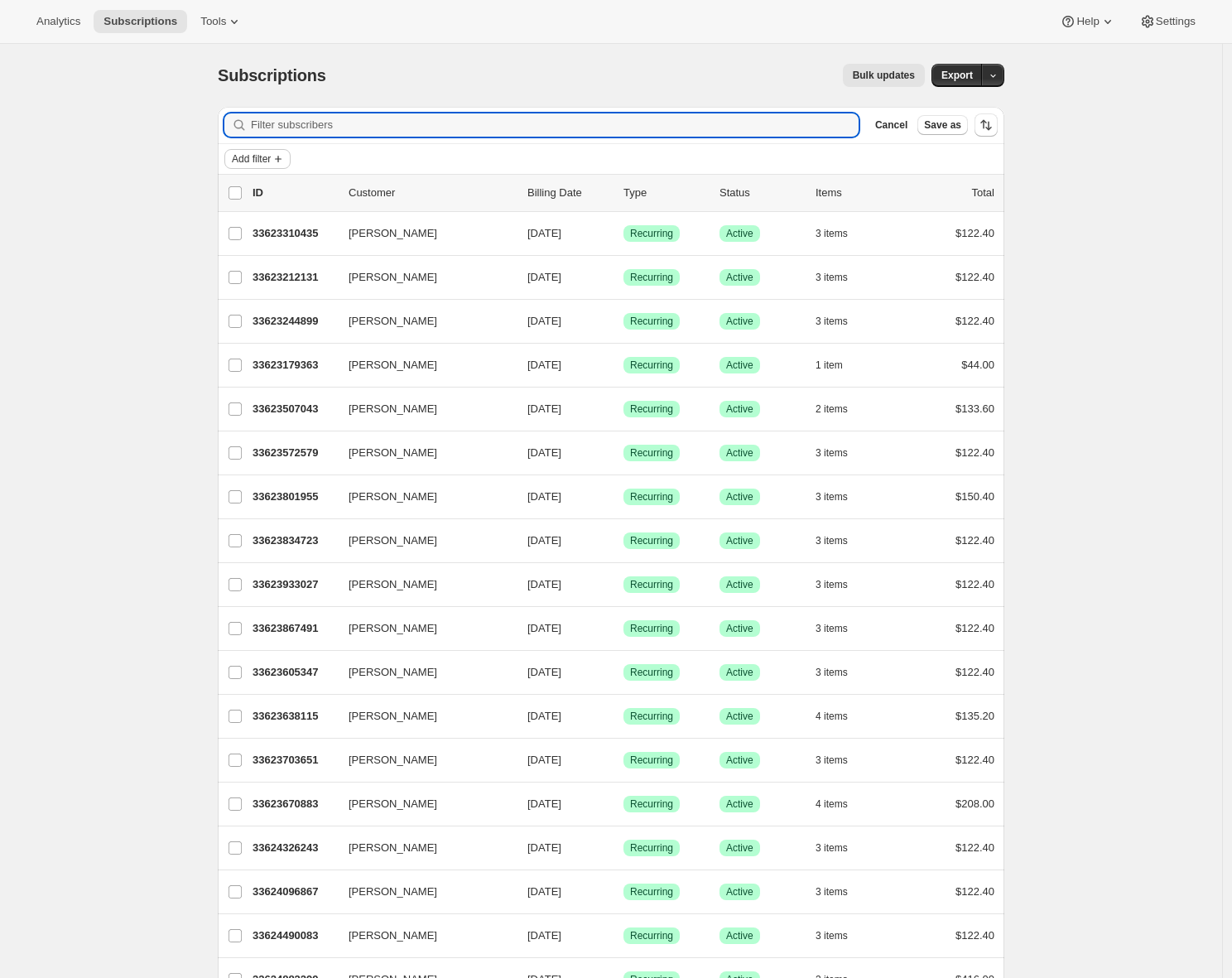
click at [264, 162] on span "Add filter" at bounding box center [251, 159] width 39 height 13
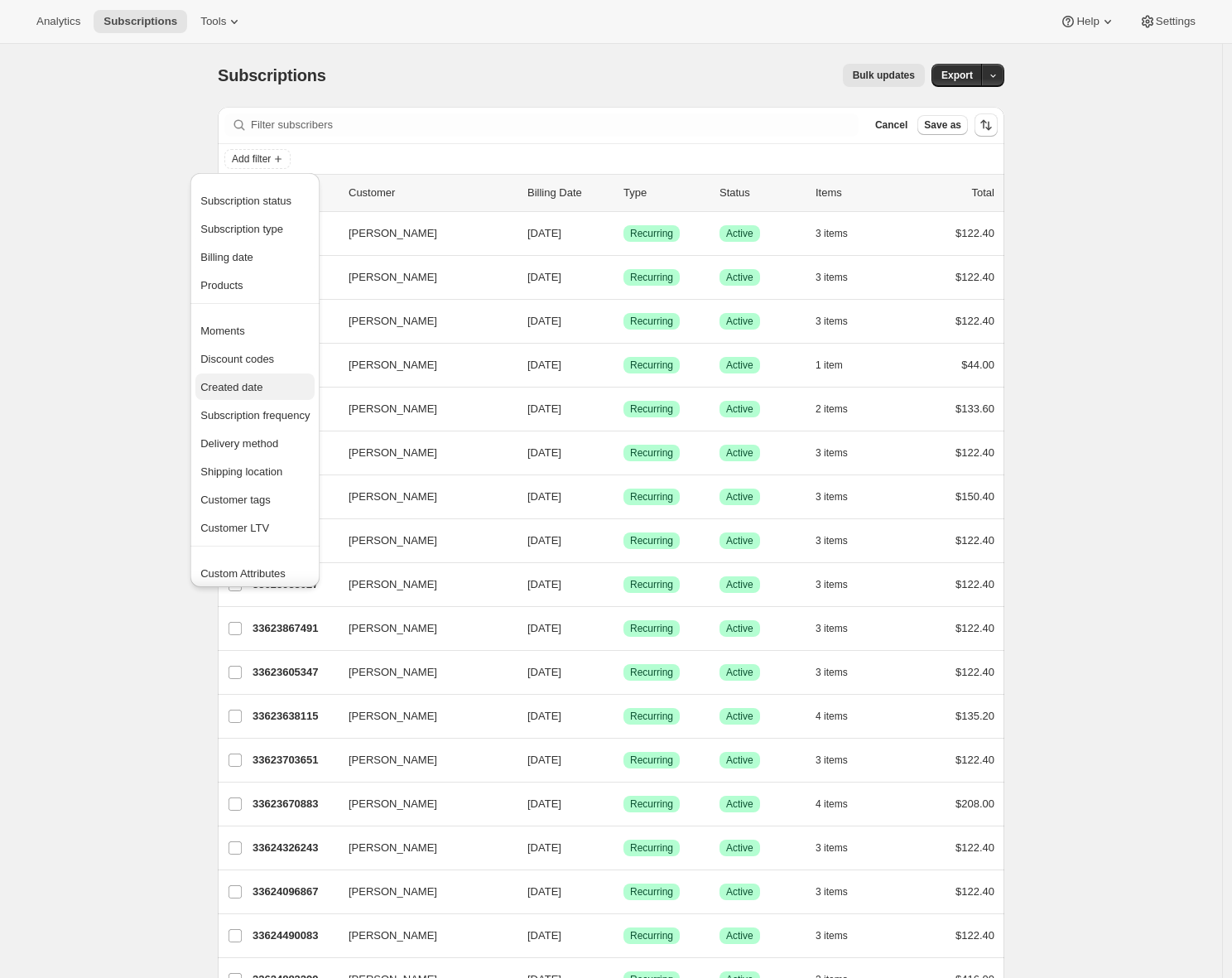
click at [254, 389] on span "Created date" at bounding box center [231, 387] width 62 height 12
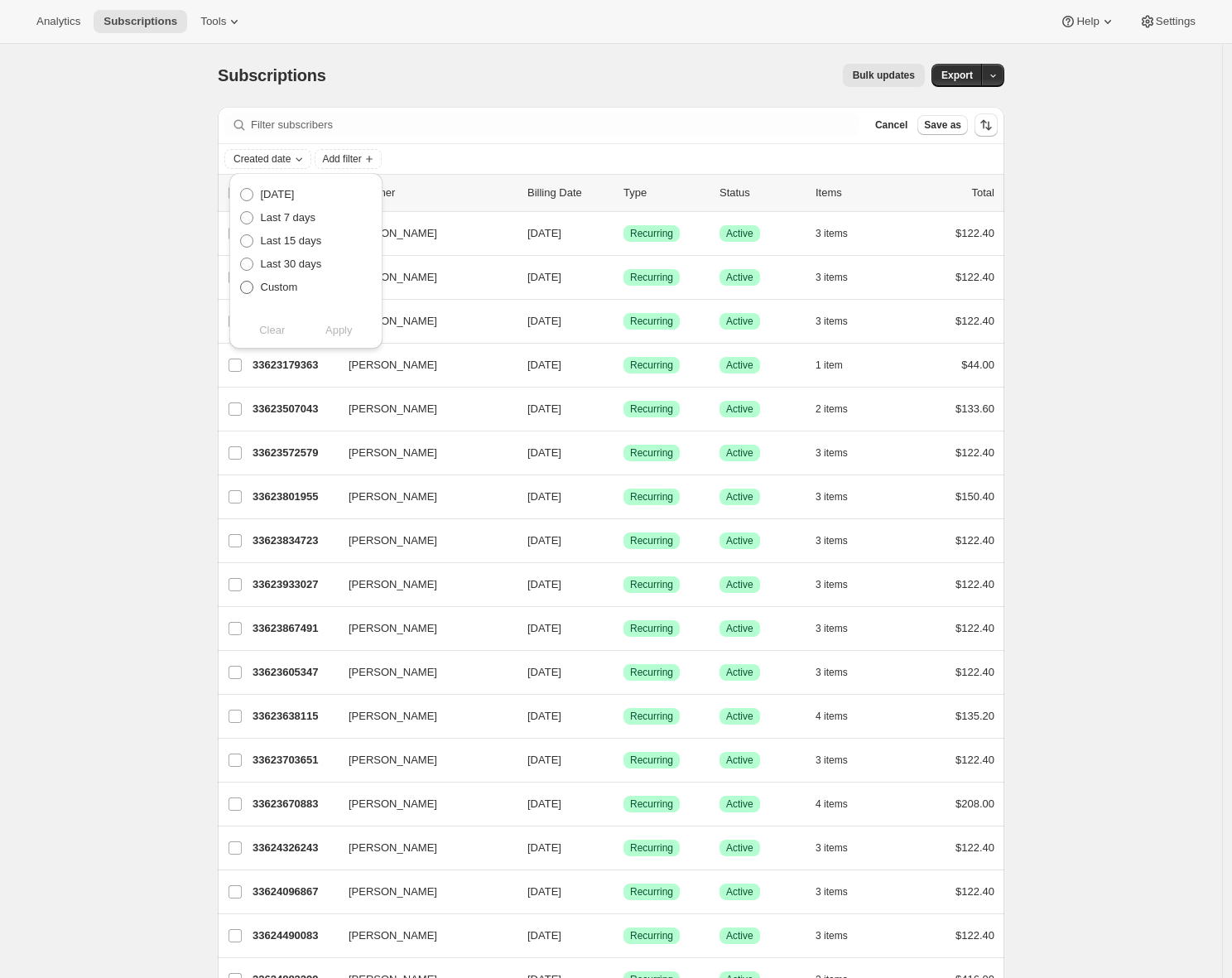
click at [276, 285] on span "Custom" at bounding box center [279, 287] width 37 height 12
click at [241, 281] on input "Custom" at bounding box center [240, 281] width 1 height 1
radio input "true"
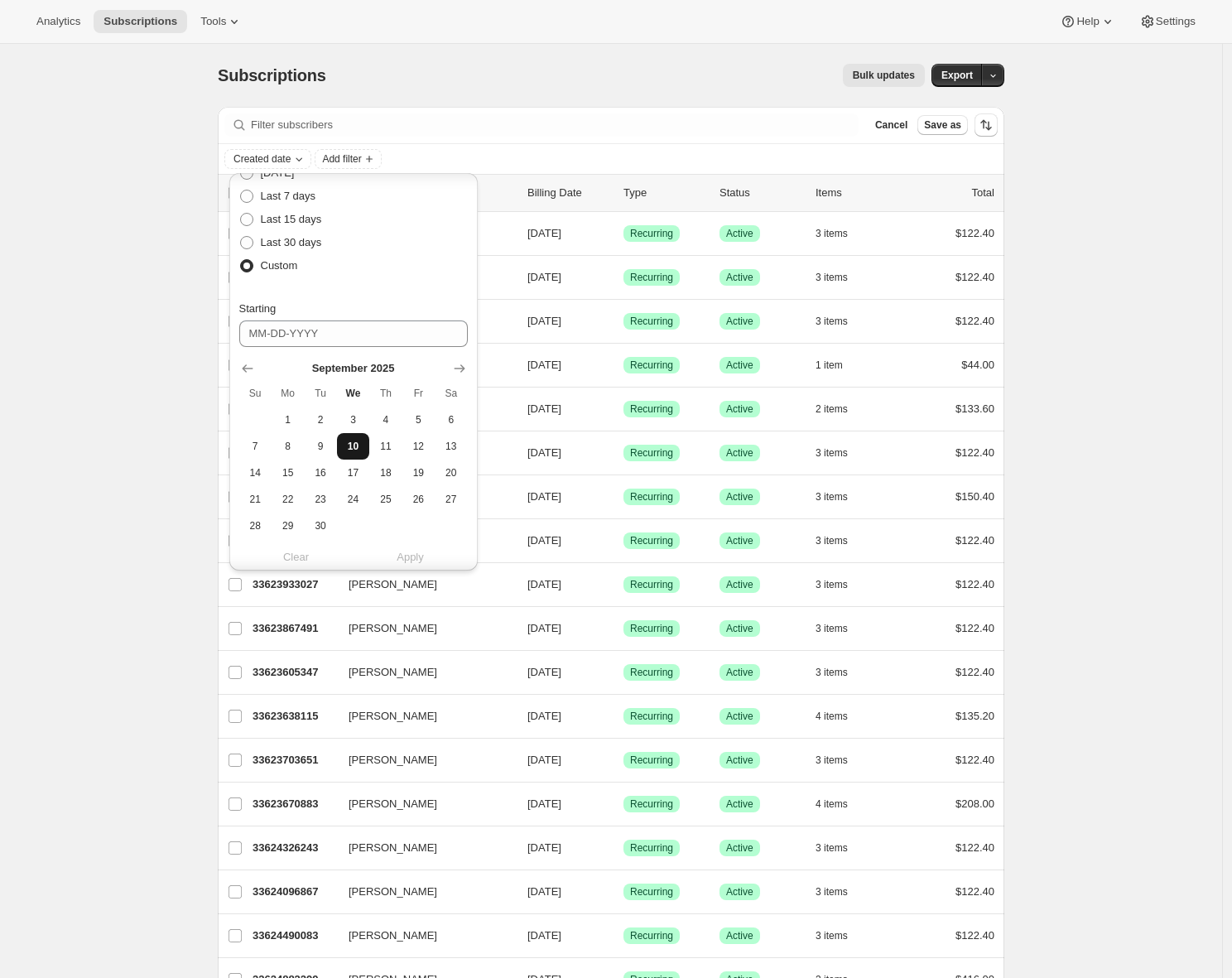
scroll to position [32, 0]
click at [452, 434] on span "13" at bounding box center [451, 435] width 19 height 13
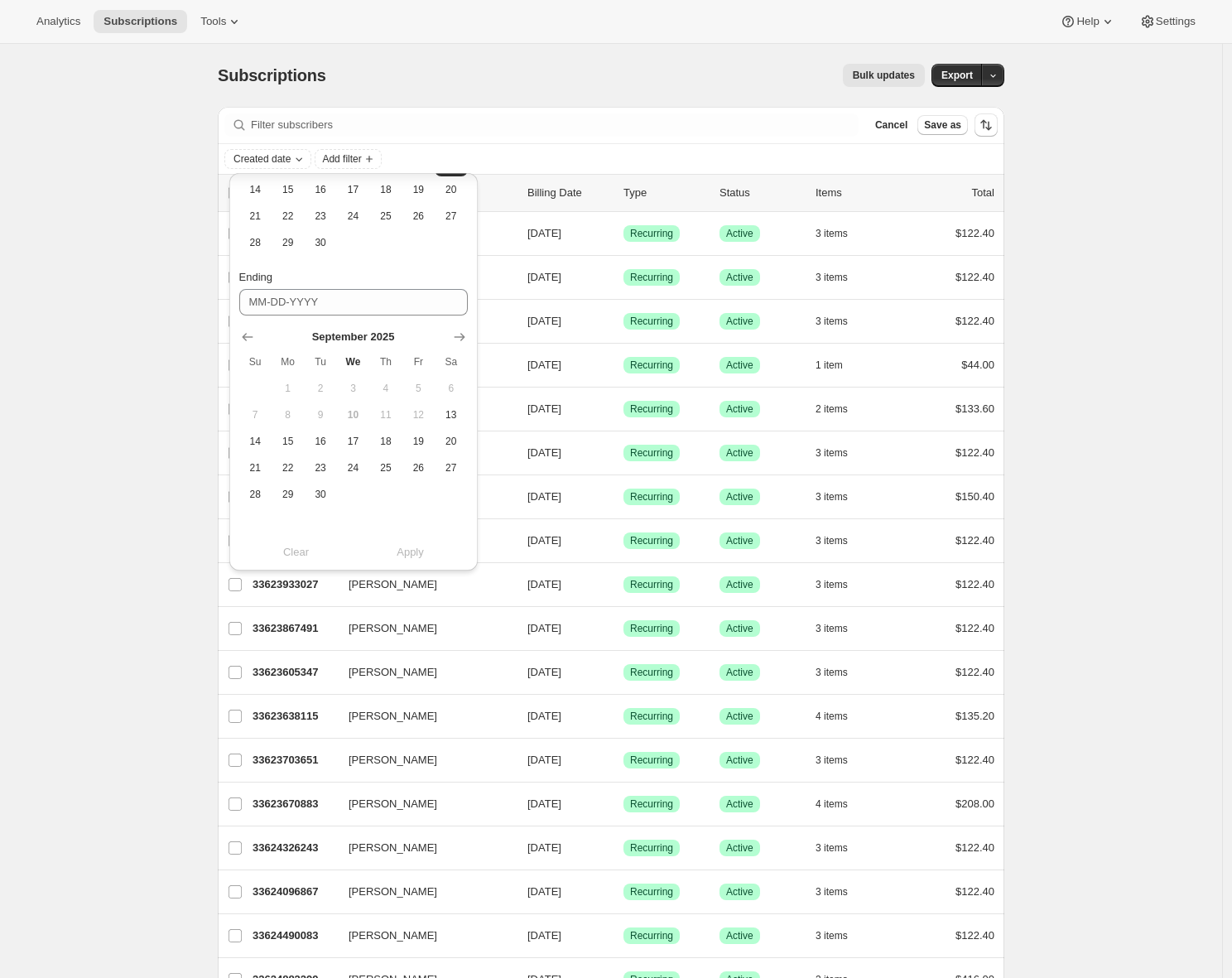
scroll to position [0, 0]
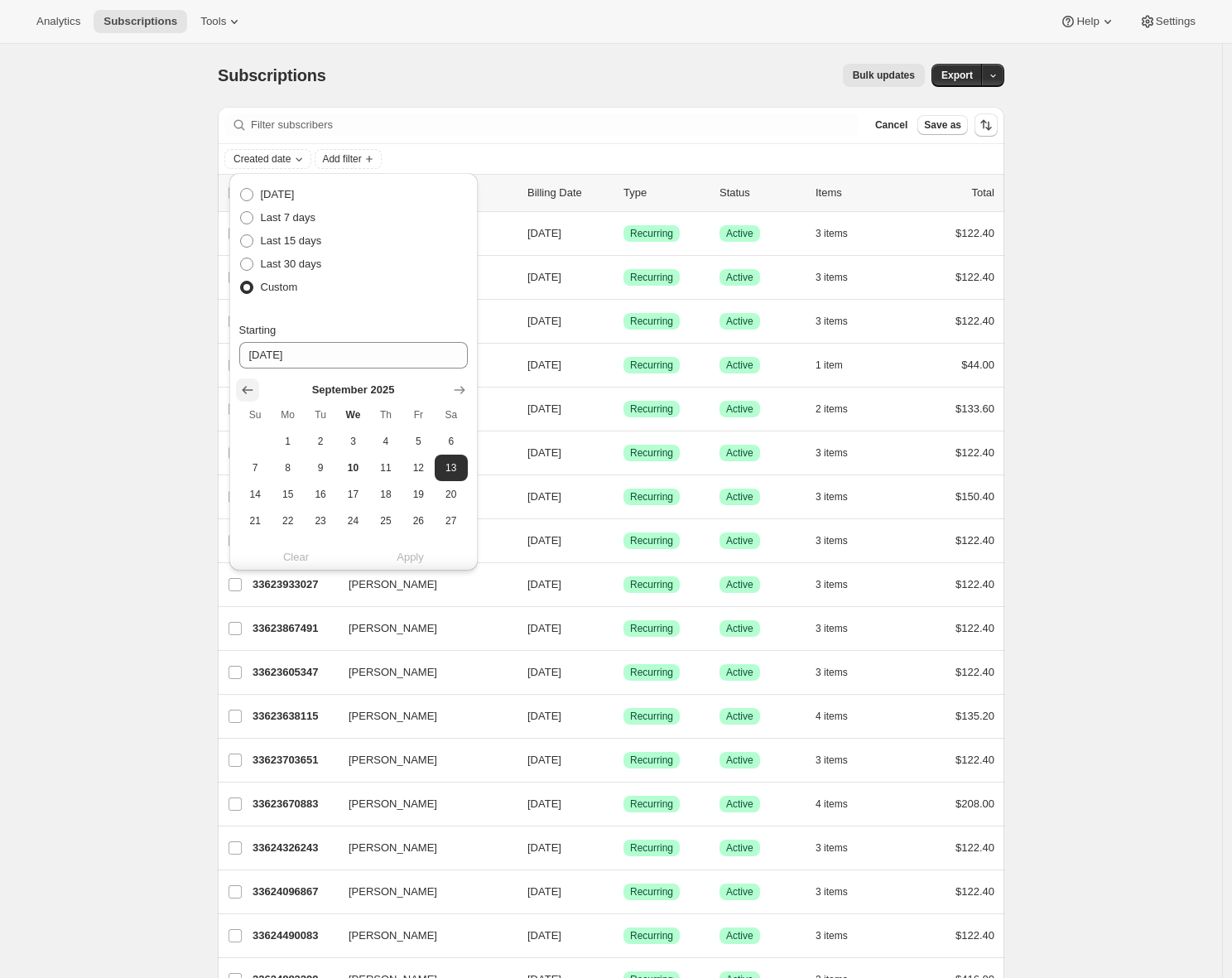
click at [239, 389] on icon "Show previous month, August 2025" at bounding box center [248, 390] width 17 height 17
click at [350, 492] on span "13" at bounding box center [353, 495] width 19 height 13
type input "08-13-2025"
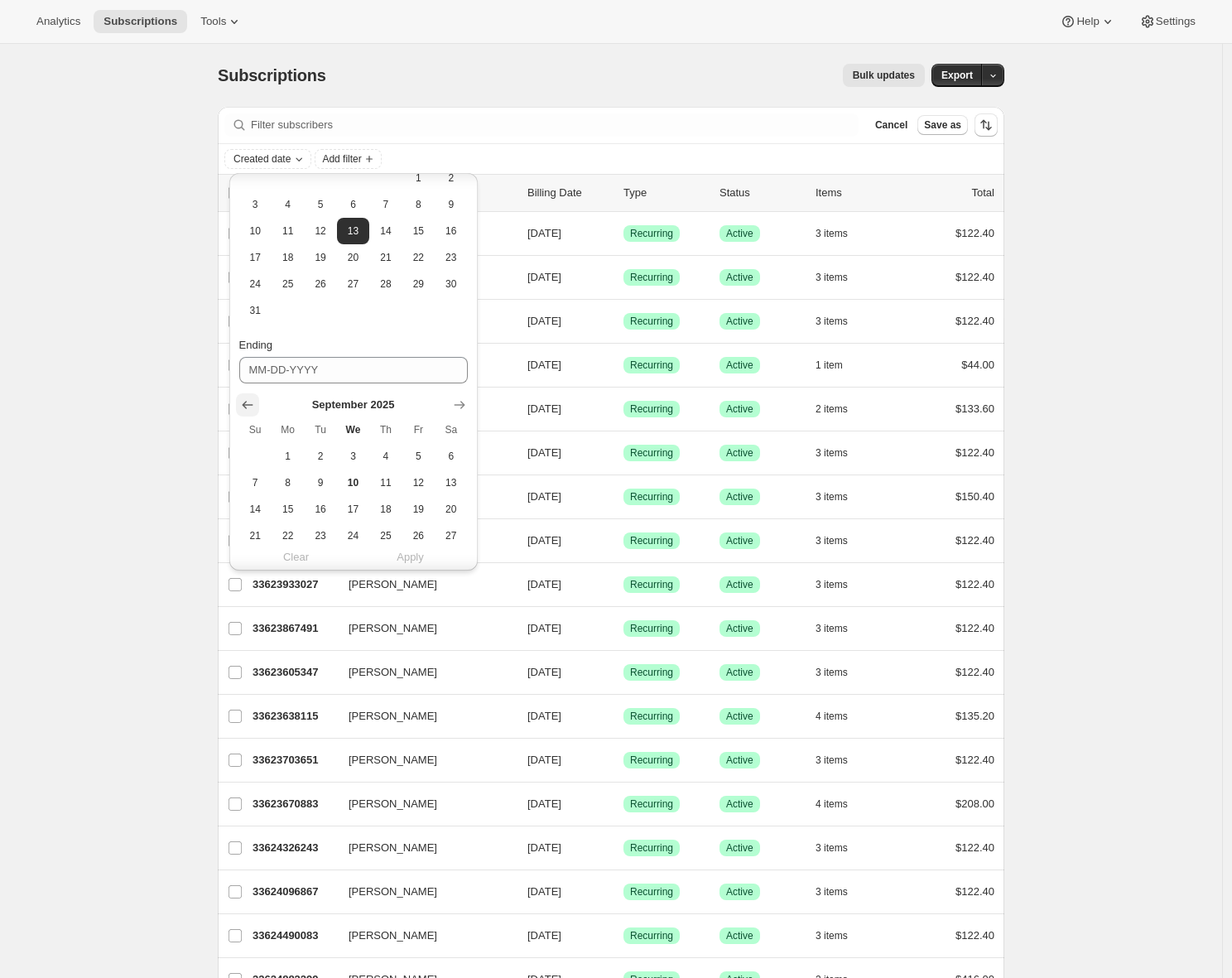
click at [252, 405] on icon "Show previous month, August 2025" at bounding box center [248, 405] width 17 height 17
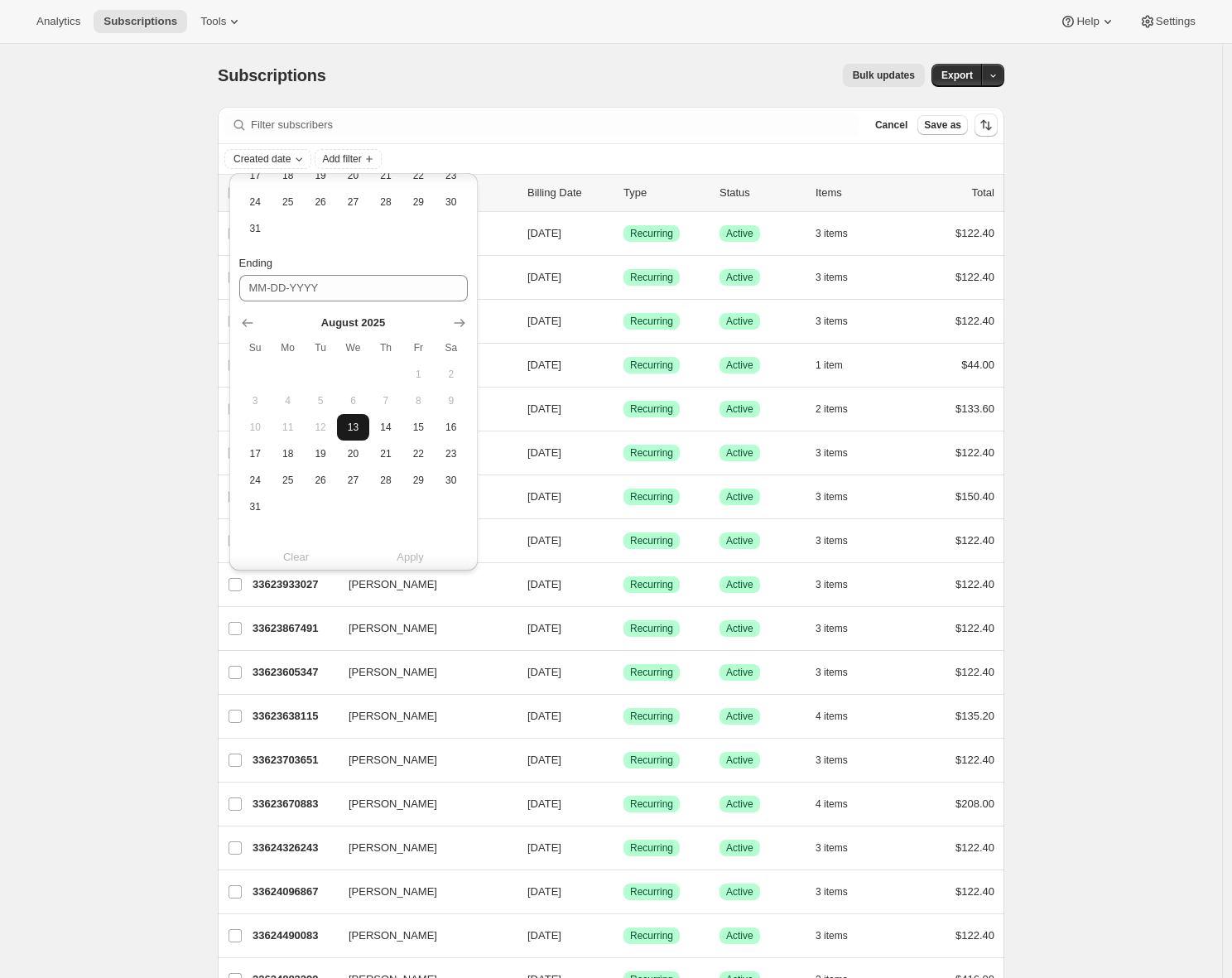
scroll to position [358, 0]
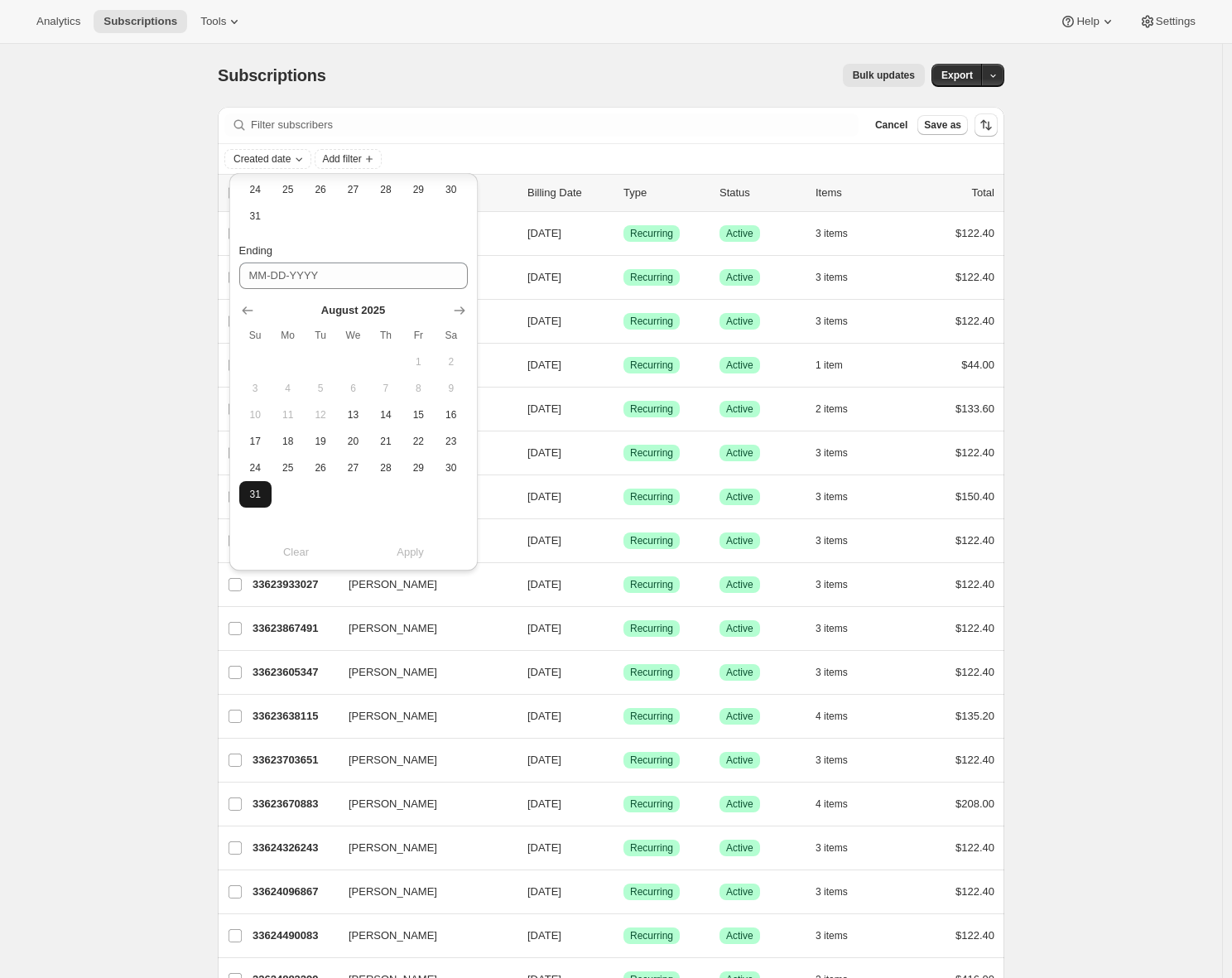
click at [263, 488] on span "31" at bounding box center [255, 495] width 19 height 13
type input "08-31-2025"
click at [416, 551] on span "Apply" at bounding box center [410, 552] width 27 height 17
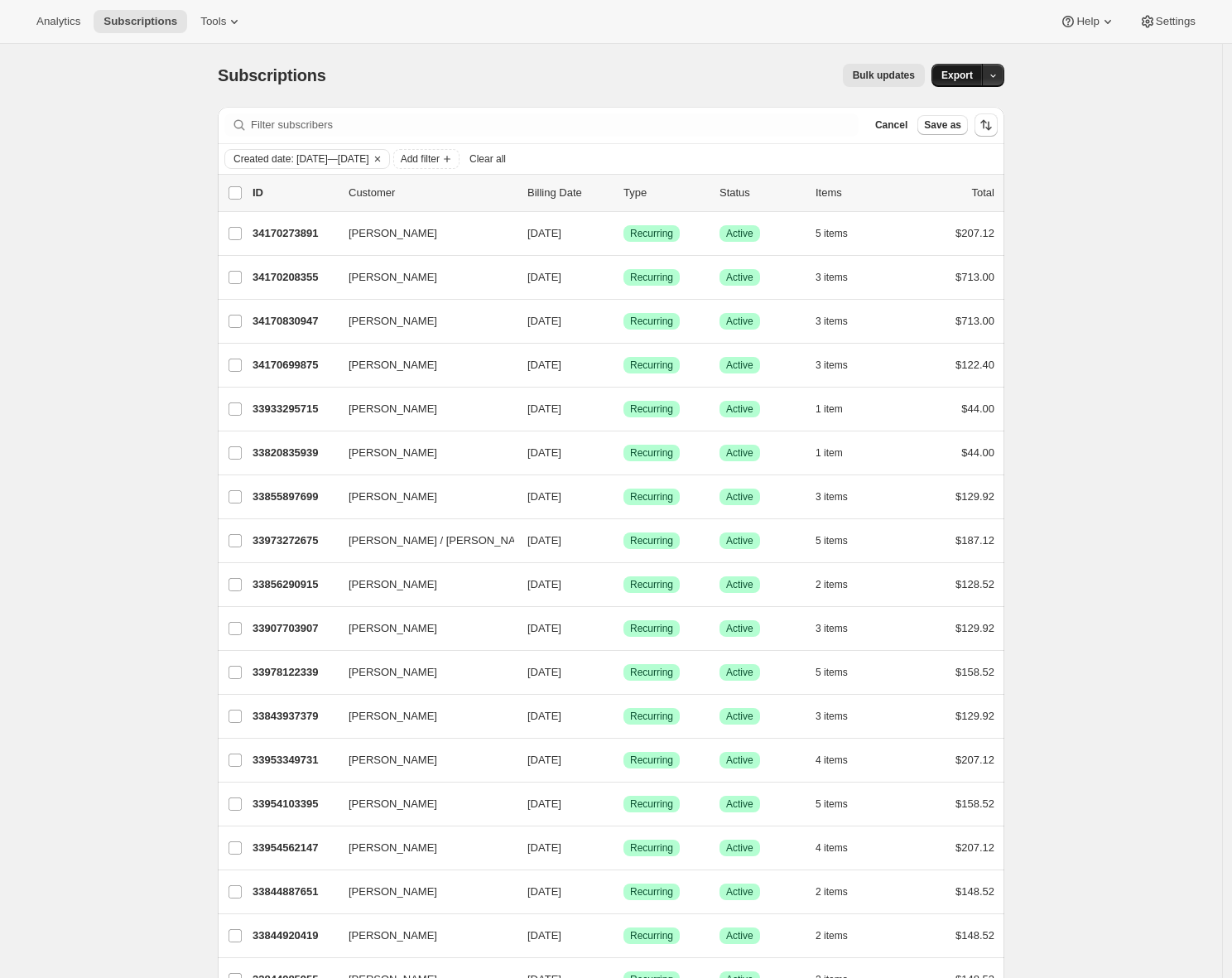
click at [973, 74] on span "Export" at bounding box center [957, 75] width 32 height 13
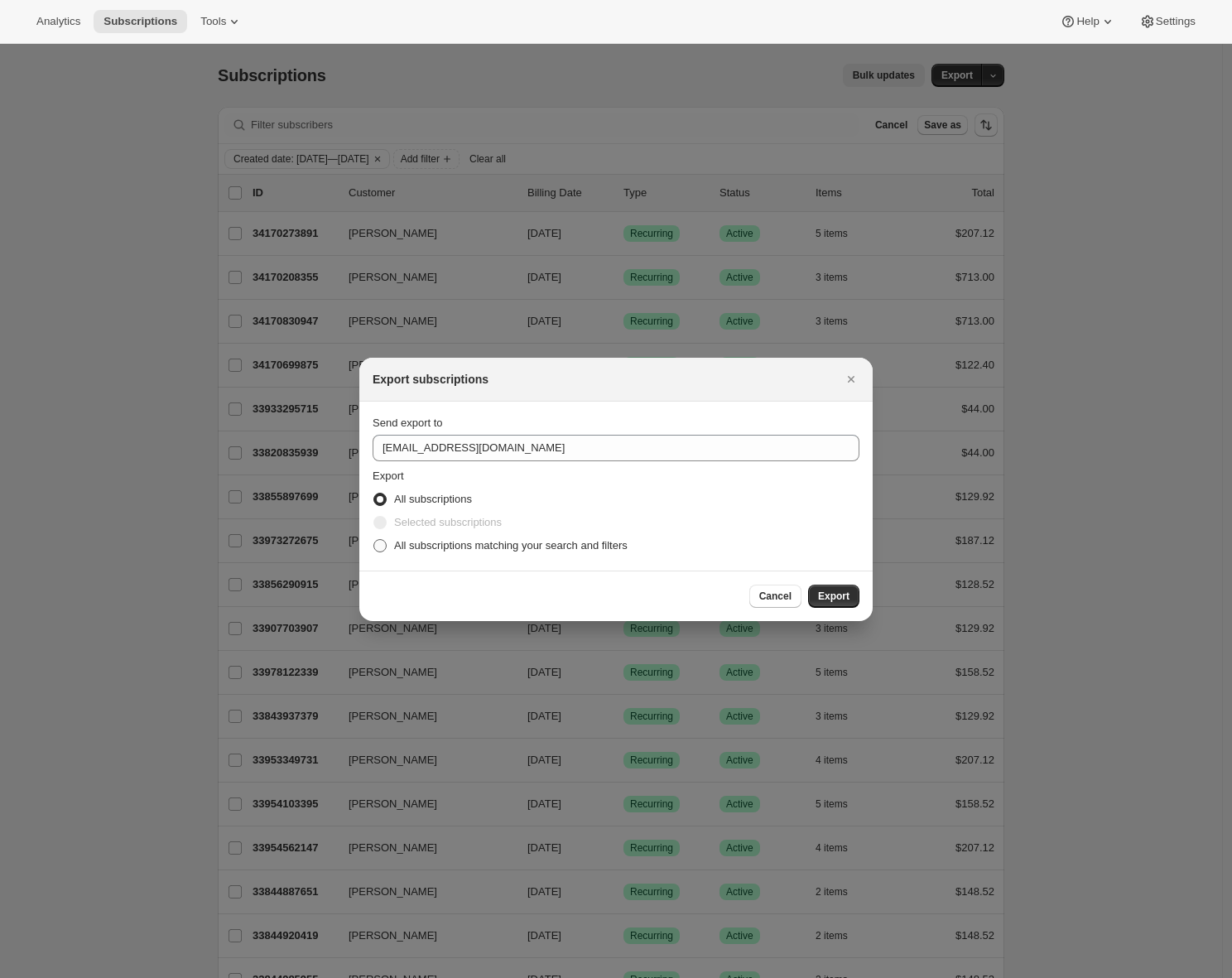
click at [459, 543] on span "All subscriptions matching your search and filters" at bounding box center [511, 545] width 234 height 12
click at [374, 540] on input "All subscriptions matching your search and filters" at bounding box center [374, 539] width 1 height 1
radio input "true"
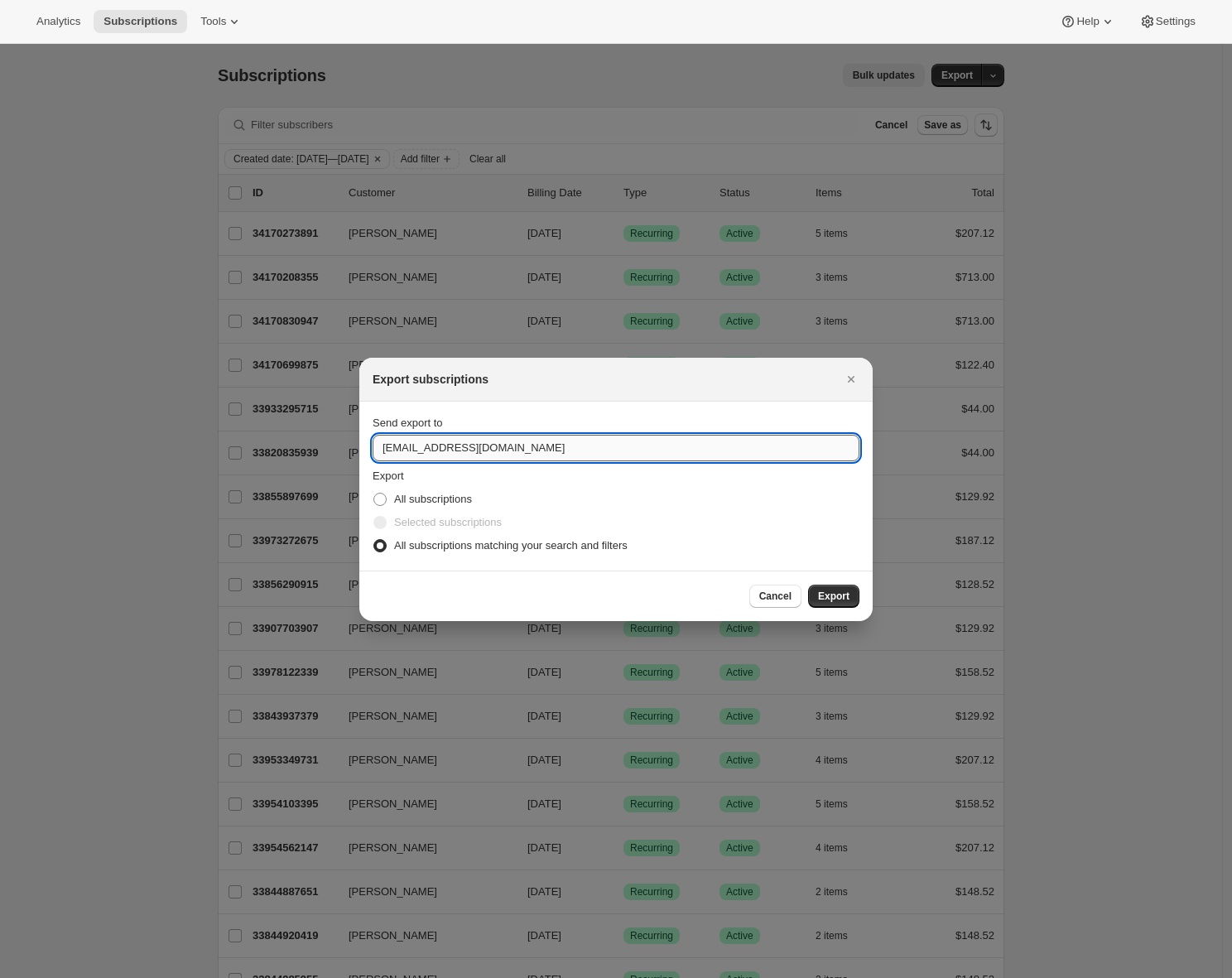
click at [488, 452] on input "winery@cliffamily.com" at bounding box center [616, 448] width 487 height 27
type input "adrian@awtomic.com"
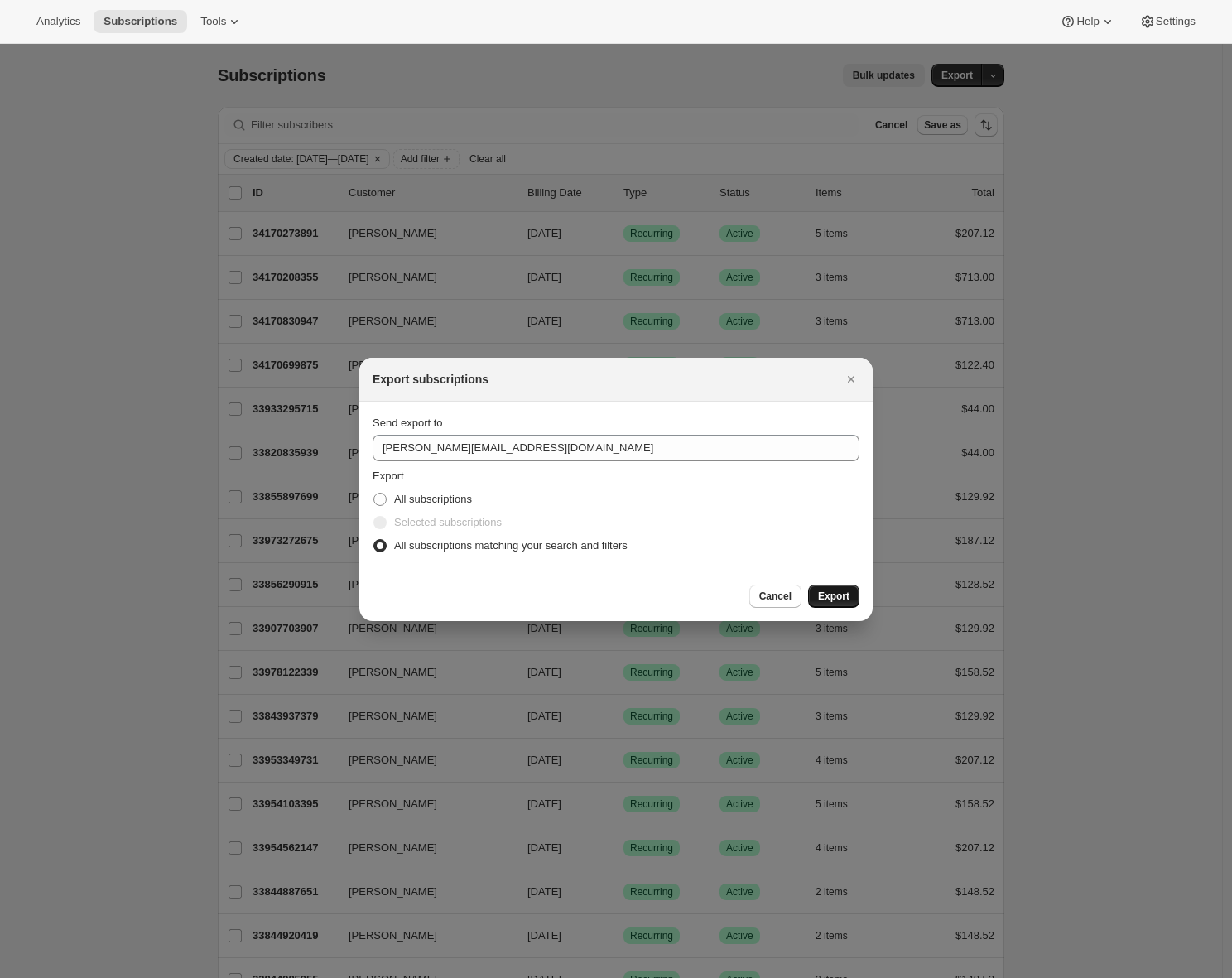
click at [846, 599] on span "Export" at bounding box center [834, 596] width 32 height 13
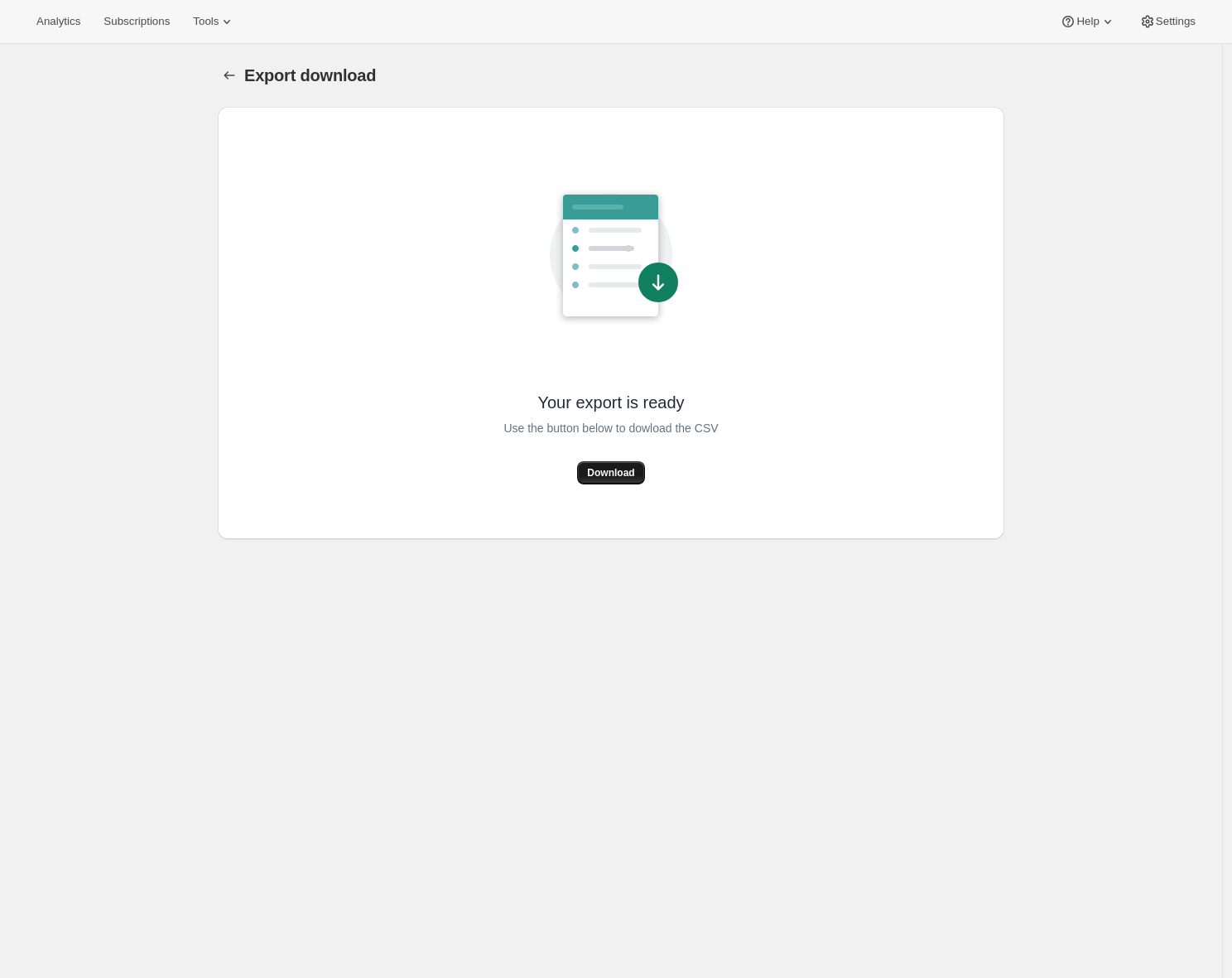
click at [622, 461] on button "Download" at bounding box center [610, 472] width 67 height 23
click at [617, 466] on button "Download" at bounding box center [610, 472] width 67 height 23
